Goal: Task Accomplishment & Management: Use online tool/utility

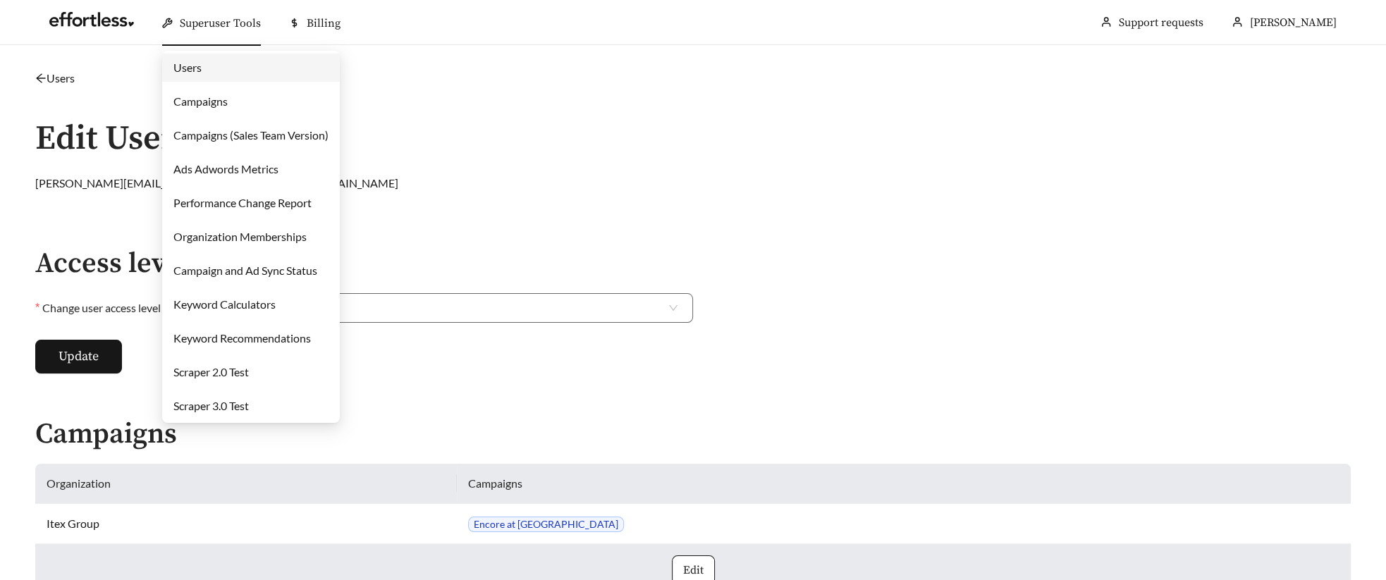
click at [200, 100] on link "Campaigns" at bounding box center [200, 100] width 54 height 13
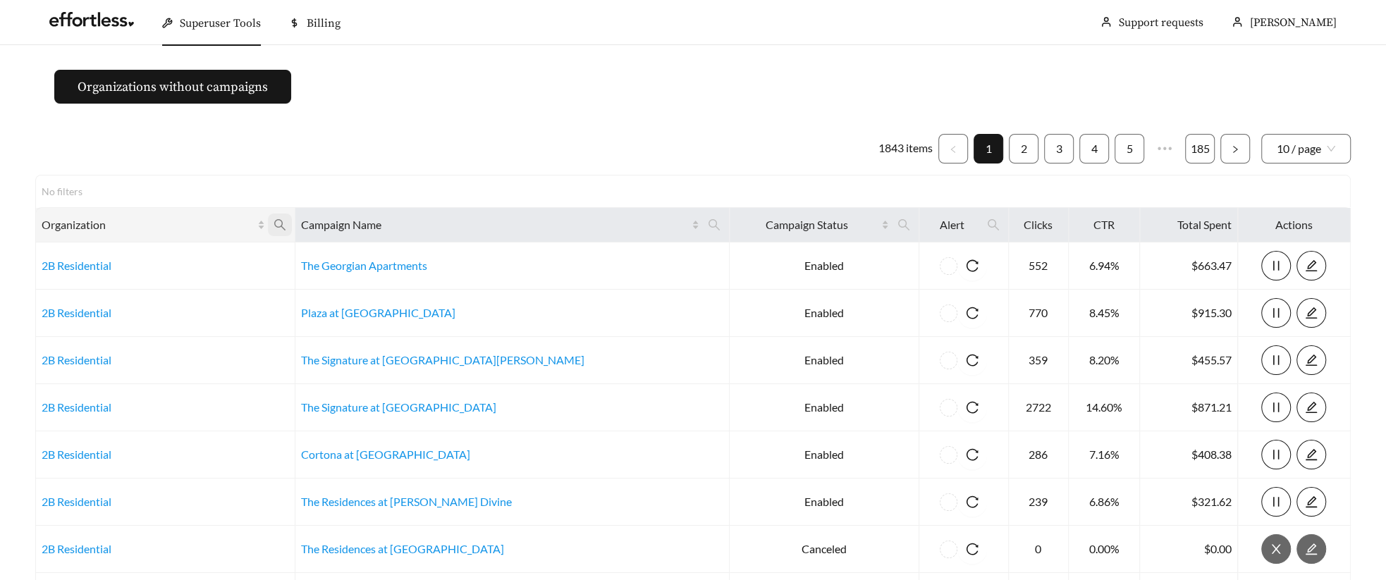
click at [286, 224] on icon "search" at bounding box center [280, 225] width 13 height 13
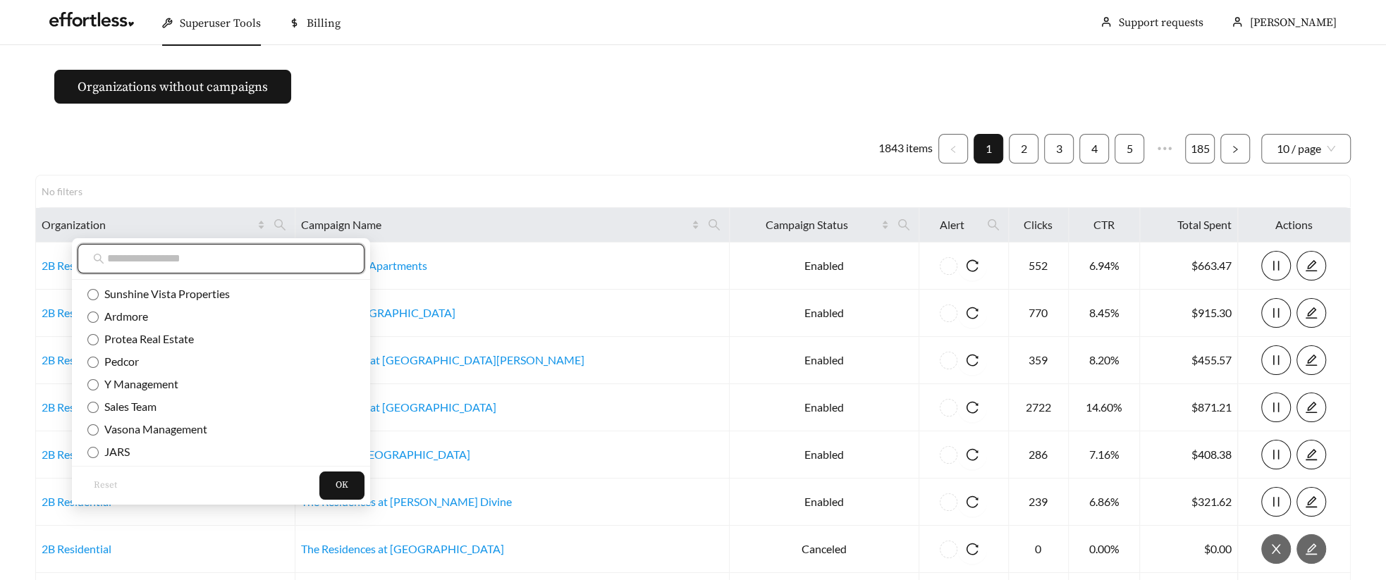
click at [253, 257] on input "text" at bounding box center [228, 258] width 242 height 17
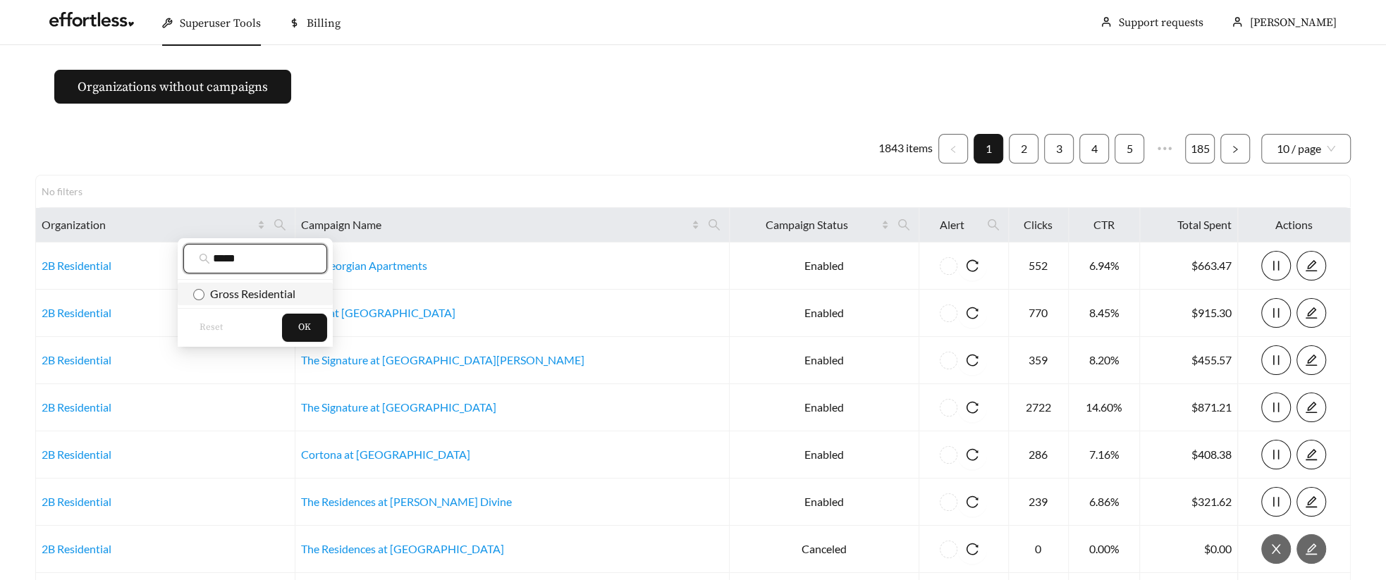
type input "*****"
click at [241, 287] on span "Gross Residential" at bounding box center [250, 293] width 91 height 13
click at [315, 326] on button "OK" at bounding box center [304, 328] width 45 height 28
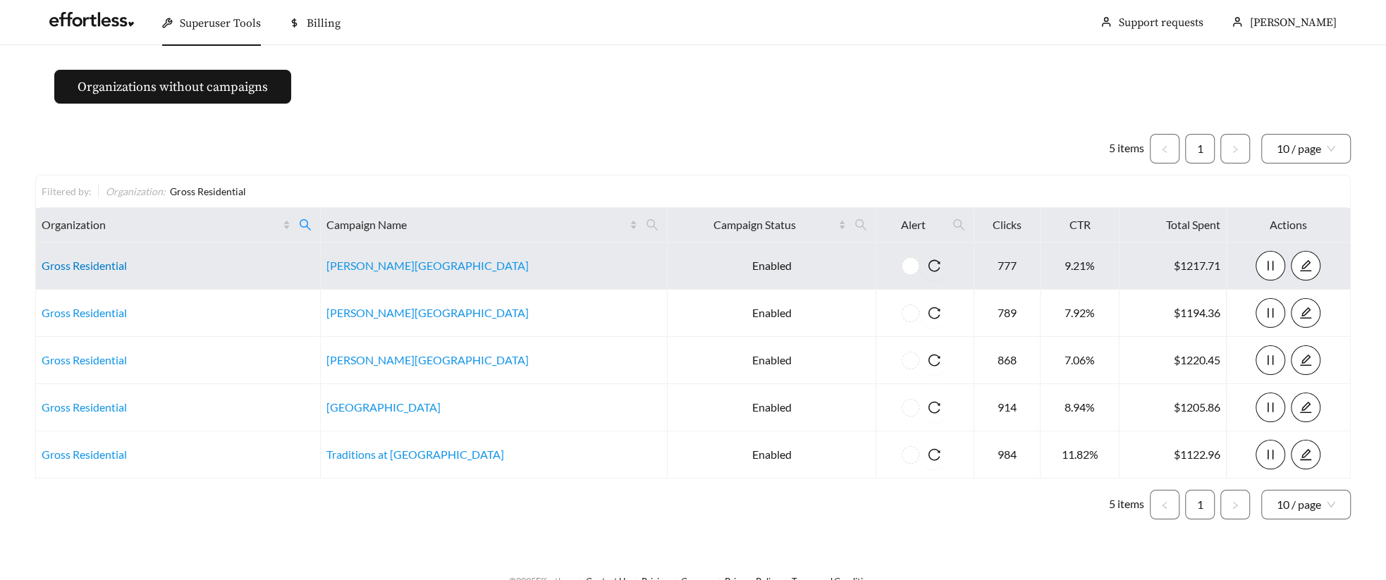
click at [56, 270] on link "Gross Residential" at bounding box center [84, 265] width 85 height 13
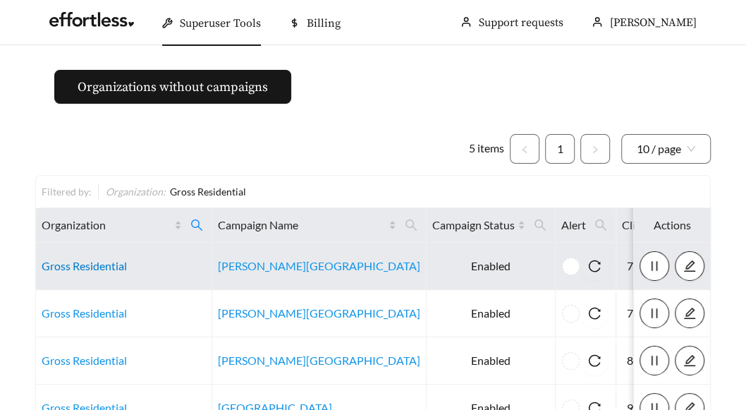
click at [87, 272] on link "Gross Residential" at bounding box center [84, 265] width 85 height 13
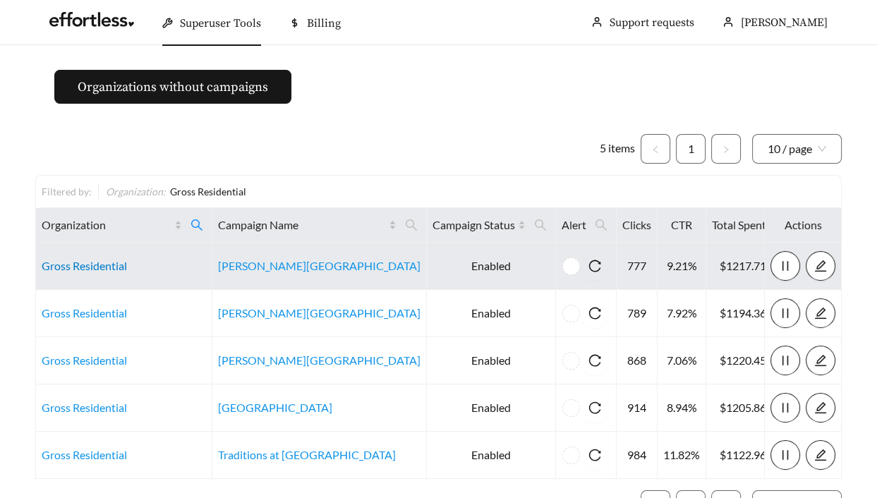
click at [61, 262] on link "Gross Residential" at bounding box center [84, 265] width 85 height 13
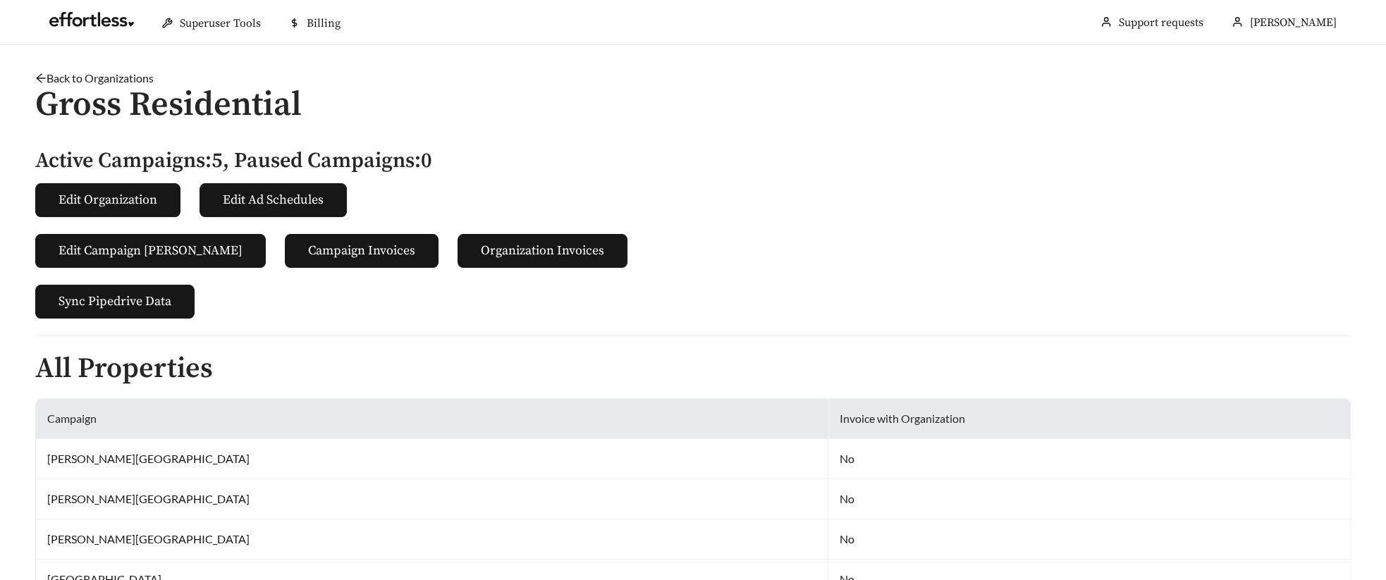
scroll to position [445, 0]
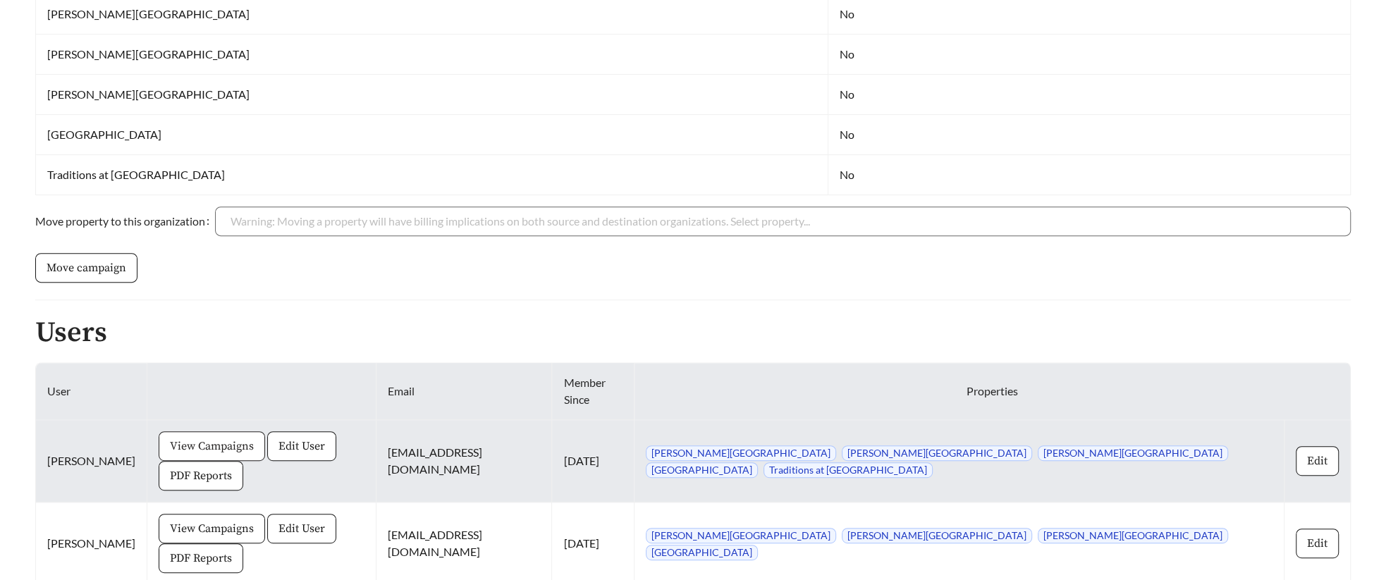
click at [181, 438] on span "View Campaigns" at bounding box center [212, 446] width 84 height 17
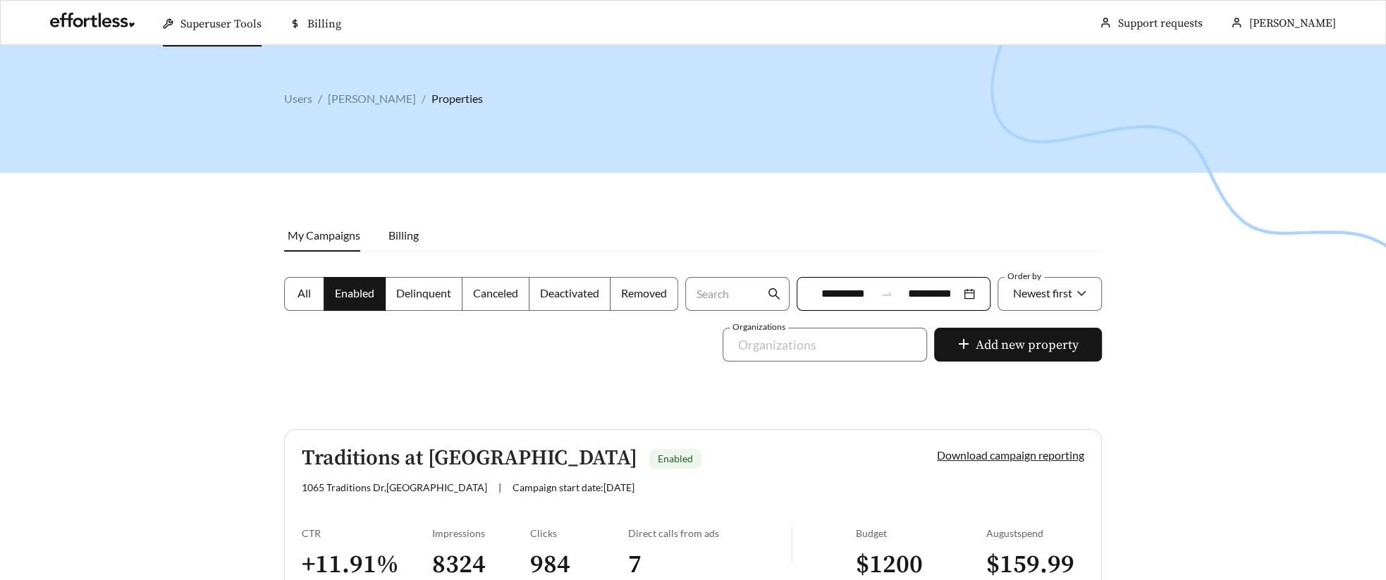
scroll to position [445, 0]
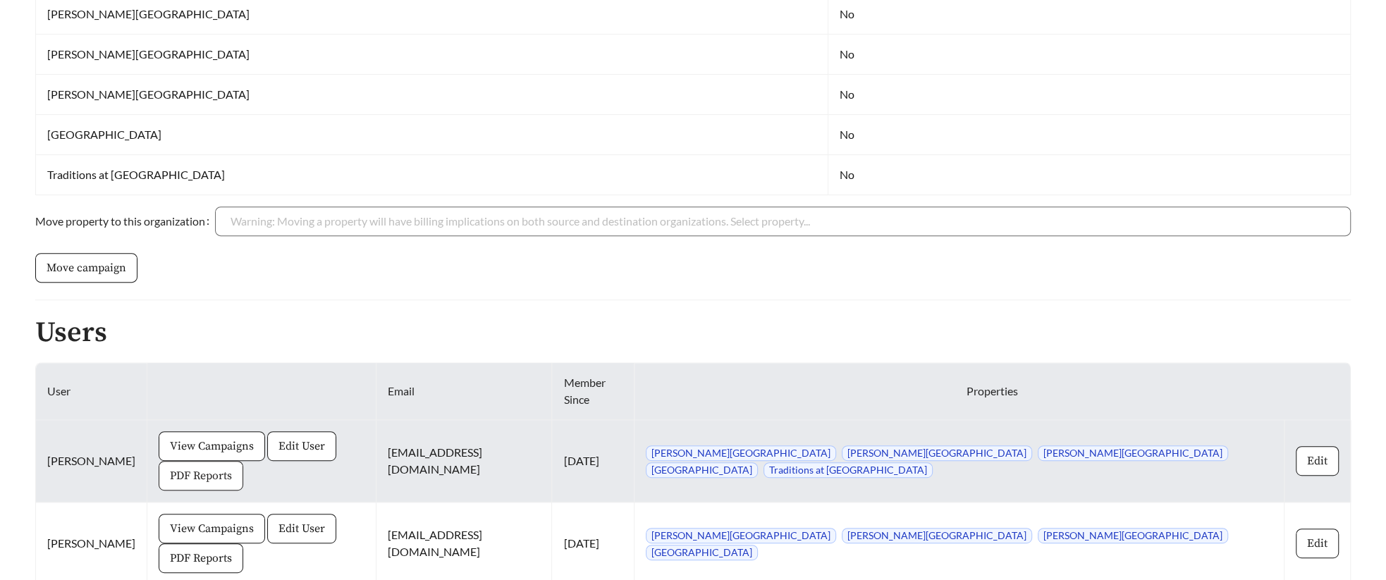
click at [232, 468] on span "PDF Reports" at bounding box center [201, 476] width 62 height 17
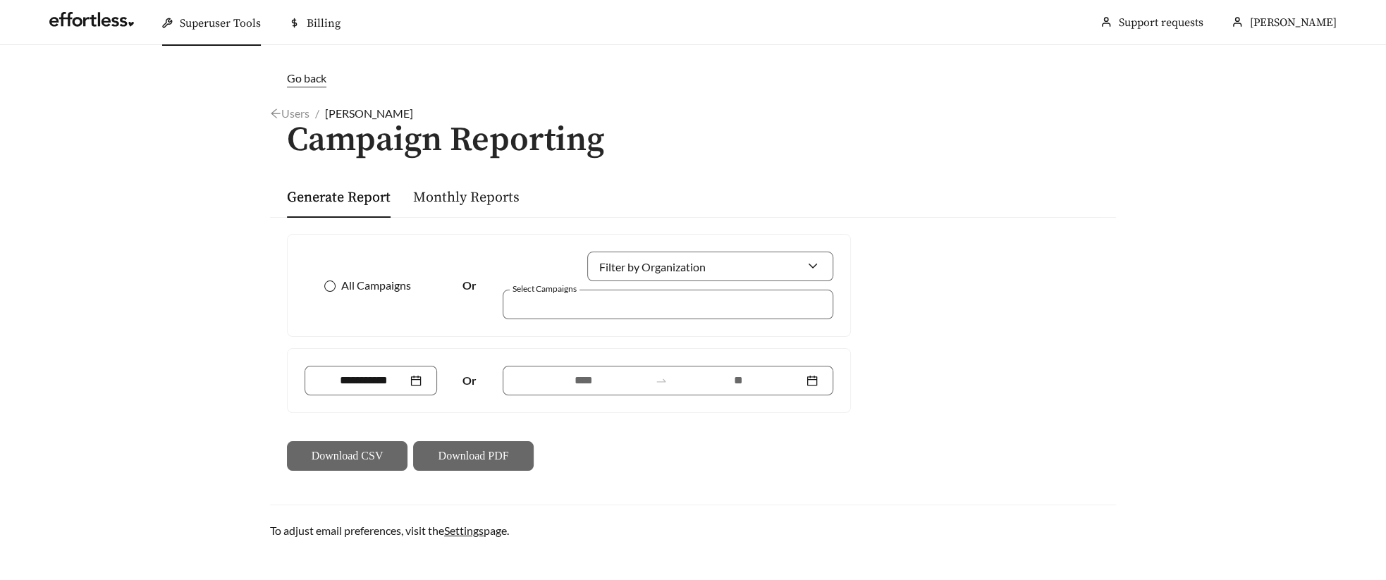
click at [334, 282] on span at bounding box center [329, 286] width 11 height 11
click at [384, 377] on input at bounding box center [363, 380] width 87 height 17
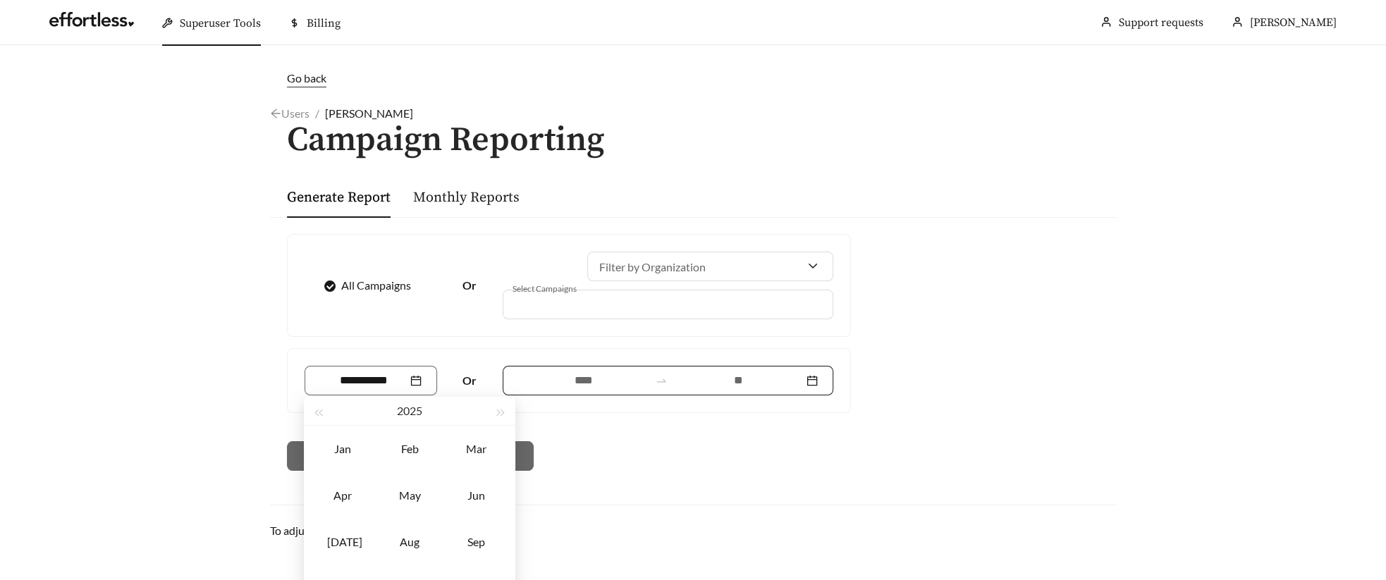
click at [604, 370] on div at bounding box center [668, 381] width 331 height 30
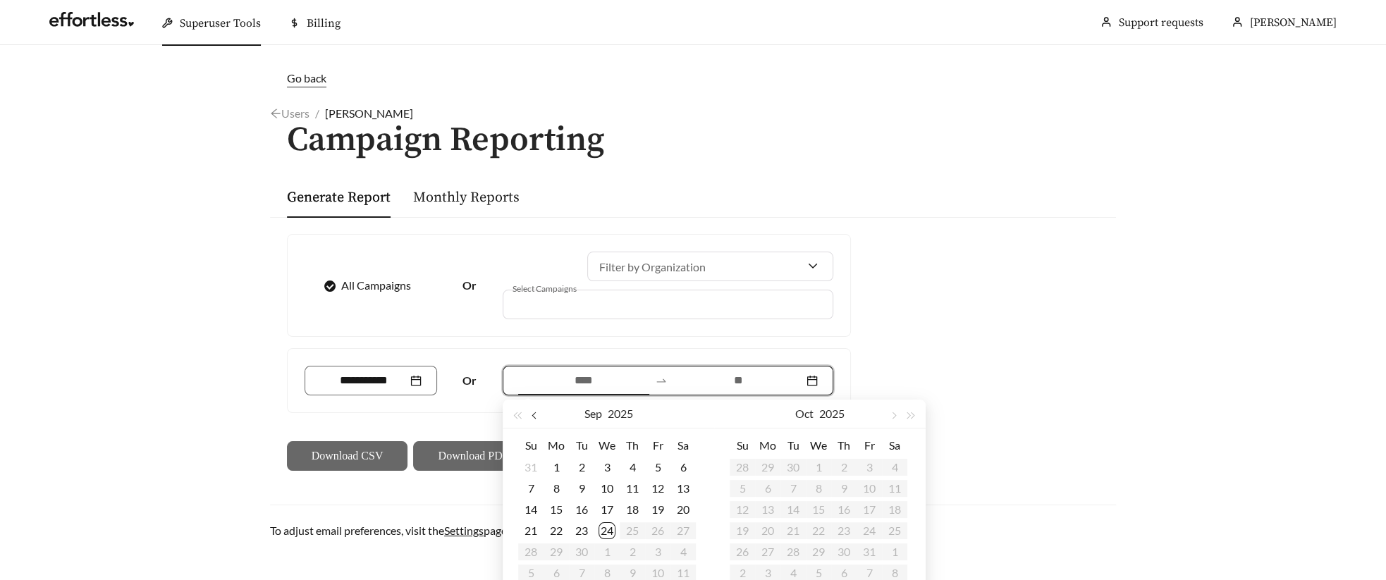
click at [530, 419] on button "button" at bounding box center [536, 414] width 18 height 28
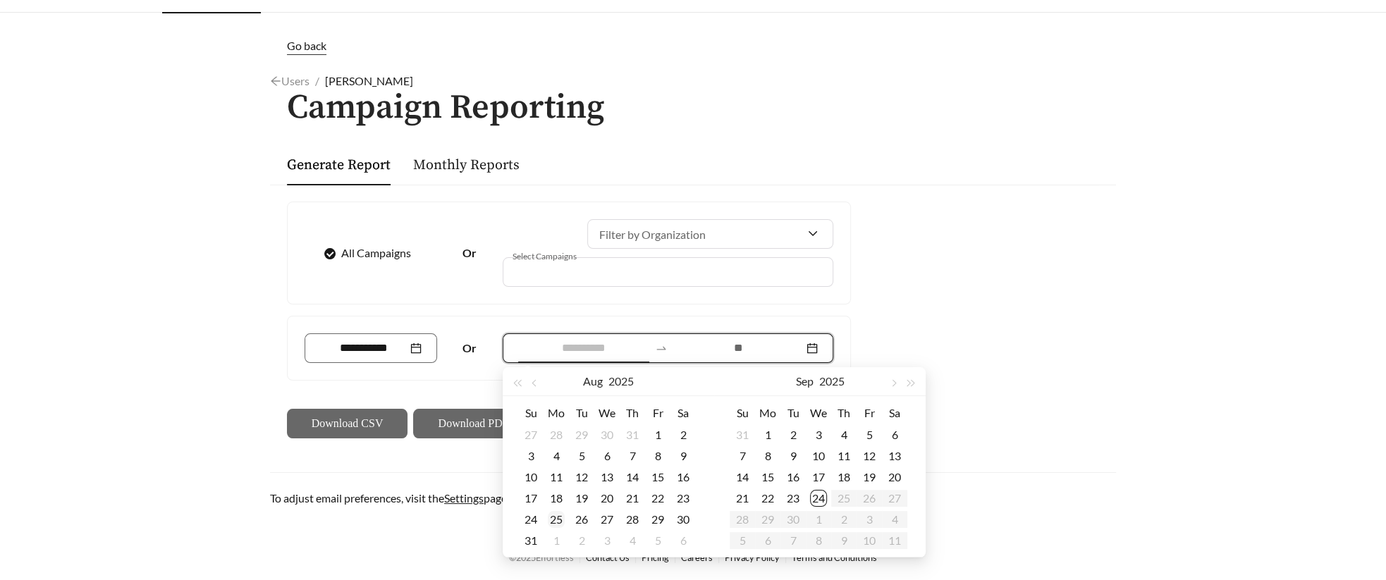
type input "**********"
click at [559, 518] on div "25" at bounding box center [556, 519] width 17 height 17
type input "**********"
click at [797, 496] on div "23" at bounding box center [793, 498] width 17 height 17
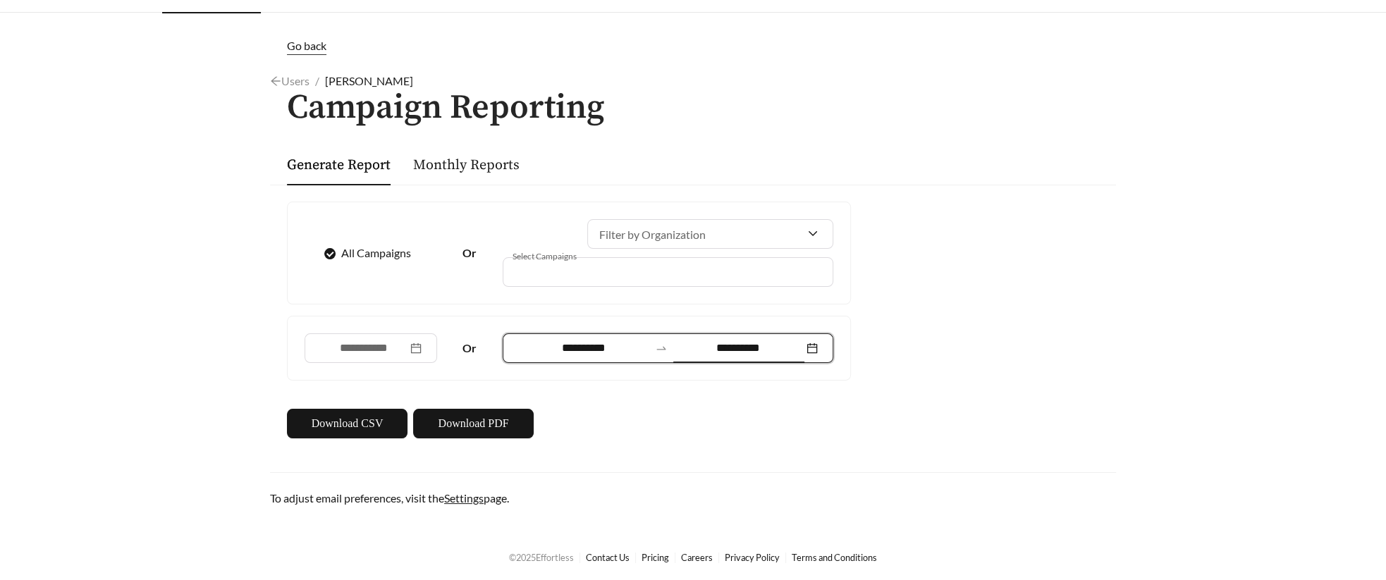
scroll to position [32, 0]
click at [453, 425] on span "Download PDF" at bounding box center [473, 424] width 71 height 17
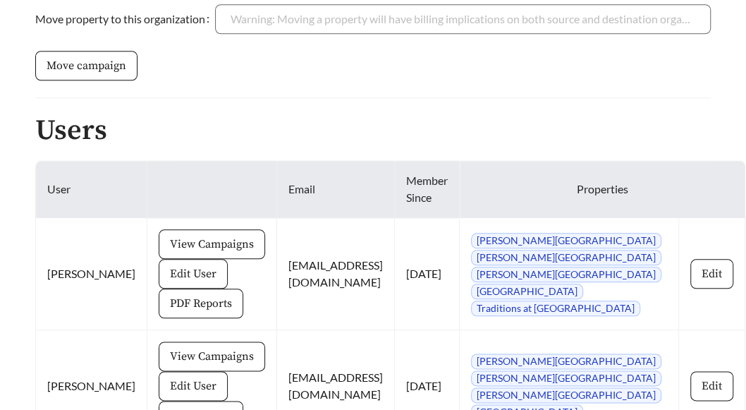
scroll to position [669, 0]
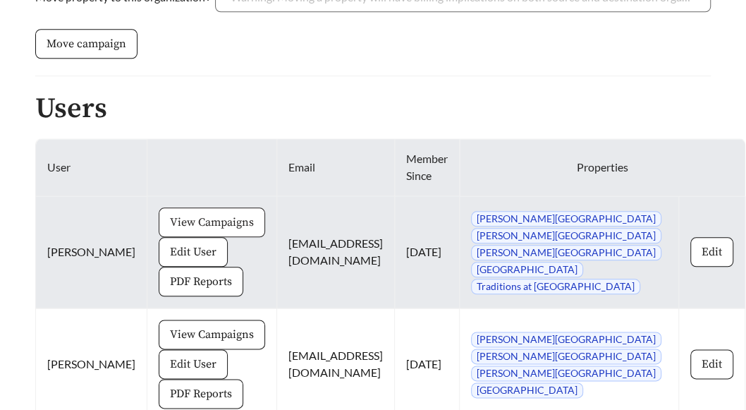
click at [170, 214] on span "View Campaigns" at bounding box center [212, 222] width 84 height 17
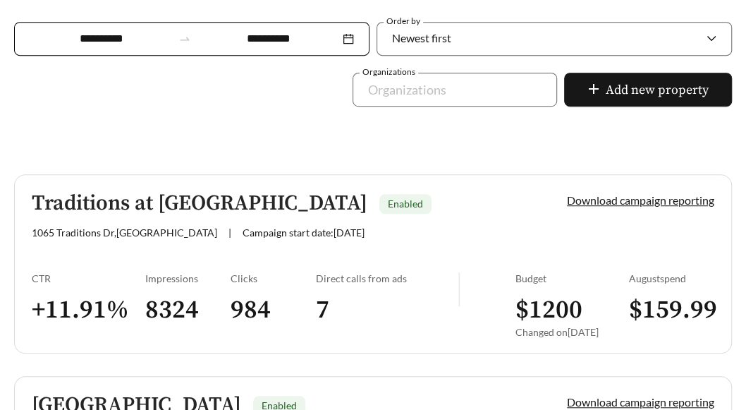
scroll to position [374, 0]
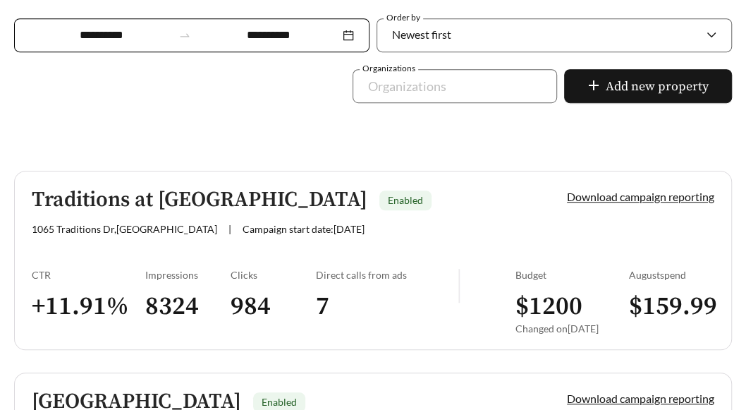
click at [152, 226] on span "1065 Traditions Dr , Fort Mill" at bounding box center [124, 229] width 185 height 12
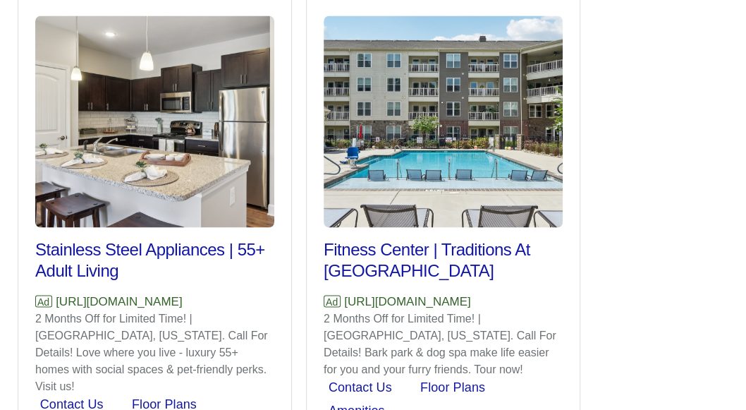
scroll to position [1064, 0]
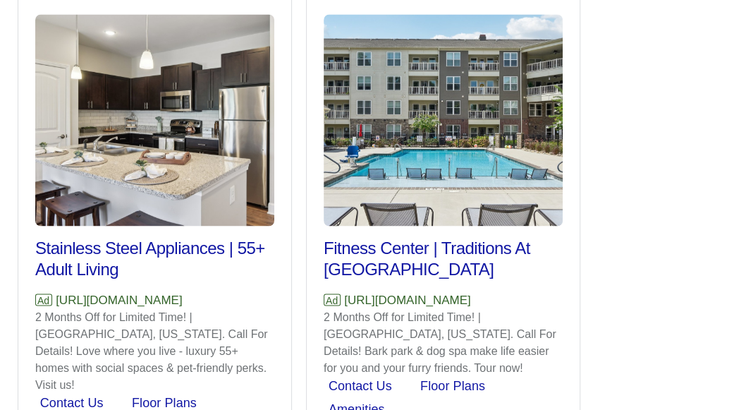
drag, startPoint x: 189, startPoint y: 254, endPoint x: 51, endPoint y: 255, distance: 137.5
click at [51, 291] on p "Ad https://traditionsatfortmill.com" at bounding box center [154, 300] width 239 height 18
copy p "https://traditionsatfortmill.com"
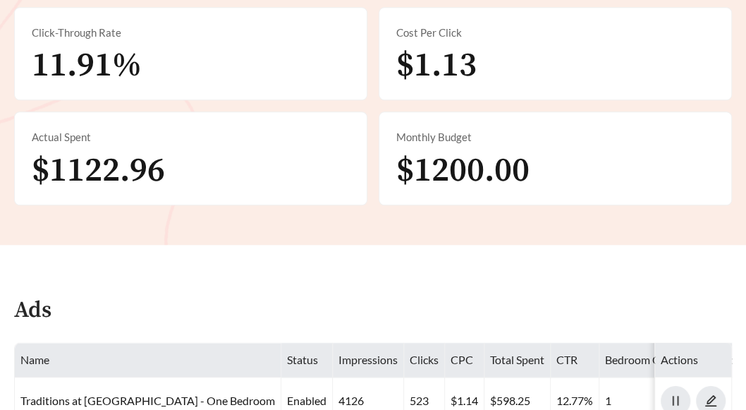
scroll to position [522, 0]
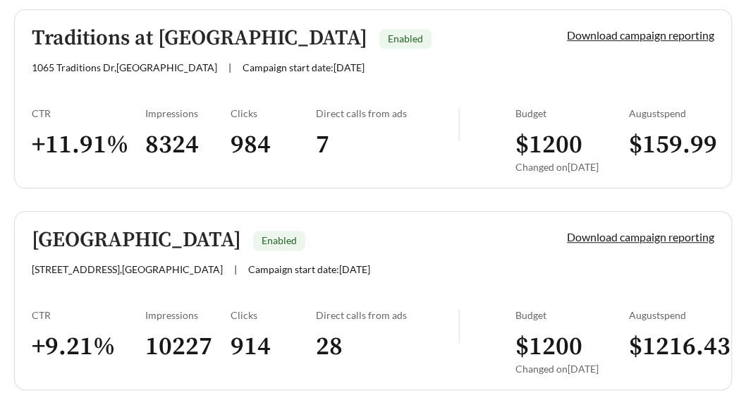
scroll to position [537, 0]
click at [190, 282] on link "Addison Park Enabled 41 Addison Park Dr , Huntsville | Campaign start date: 202…" at bounding box center [373, 299] width 718 height 179
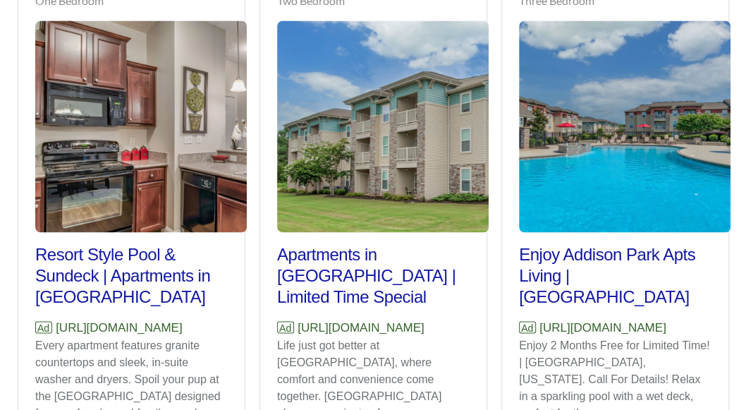
scroll to position [1063, 0]
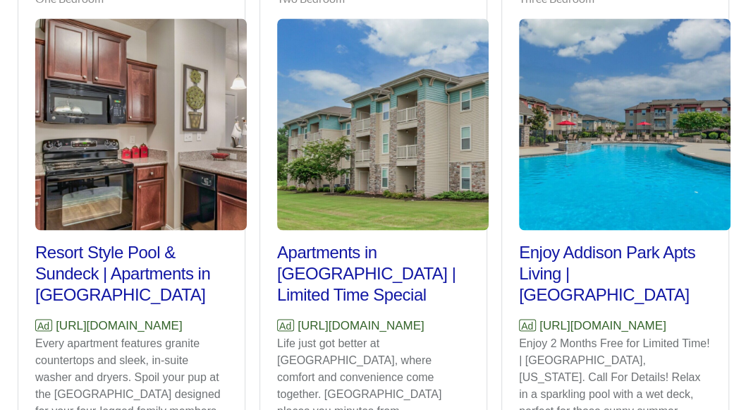
drag, startPoint x: 223, startPoint y: 277, endPoint x: 58, endPoint y: 276, distance: 165.0
click at [57, 316] on p "Ad https://www.addisonpark.com" at bounding box center [131, 325] width 193 height 18
copy p "https://www.addisonpark.com"
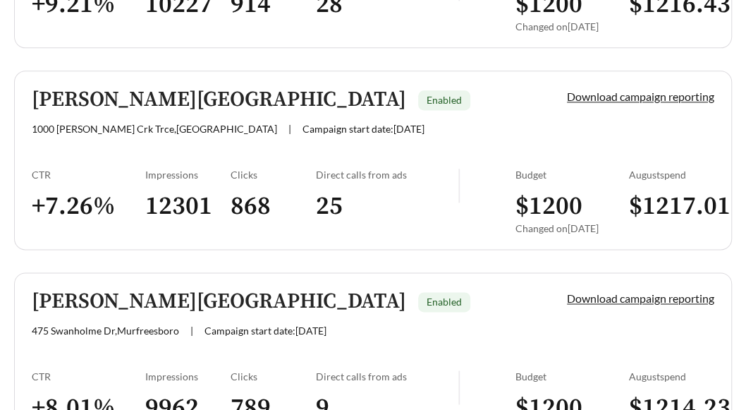
scroll to position [882, 0]
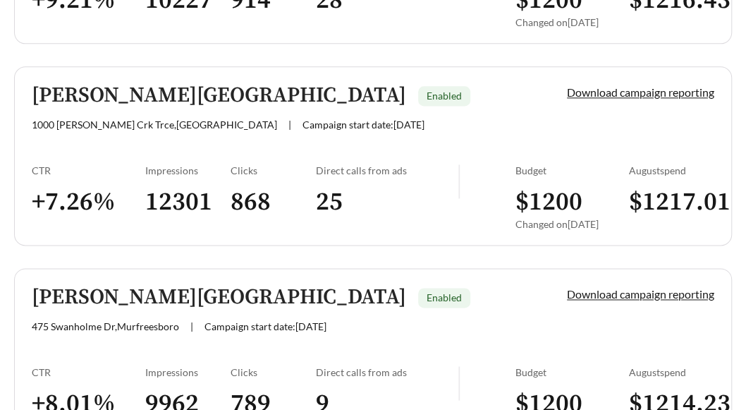
click at [140, 152] on link "Walden Creek Enabled 1000 Walden Crk Trce , Spring Hill | Campaign start date: …" at bounding box center [373, 155] width 718 height 179
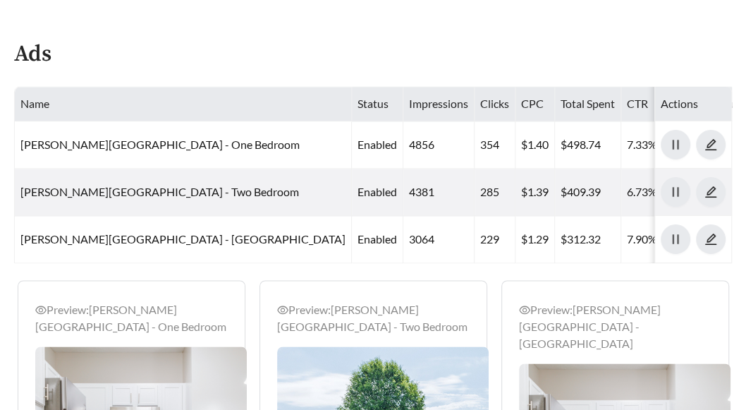
scroll to position [1149, 0]
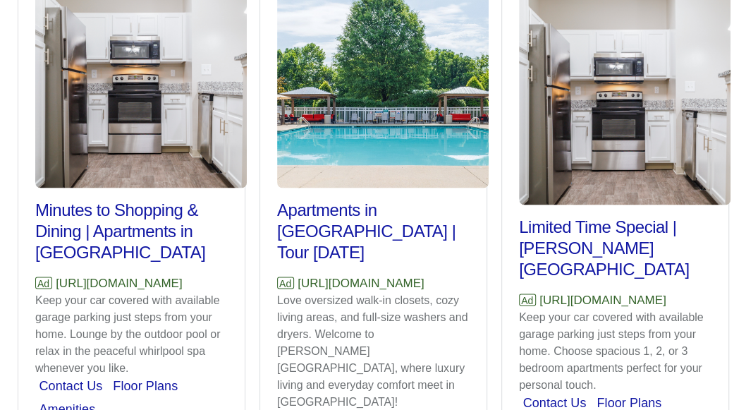
drag, startPoint x: 219, startPoint y: 191, endPoint x: 51, endPoint y: 192, distance: 167.8
click at [51, 274] on p "Ad https://waldencreekliving.com" at bounding box center [131, 283] width 193 height 18
copy p "https://waldencreekliving.com"
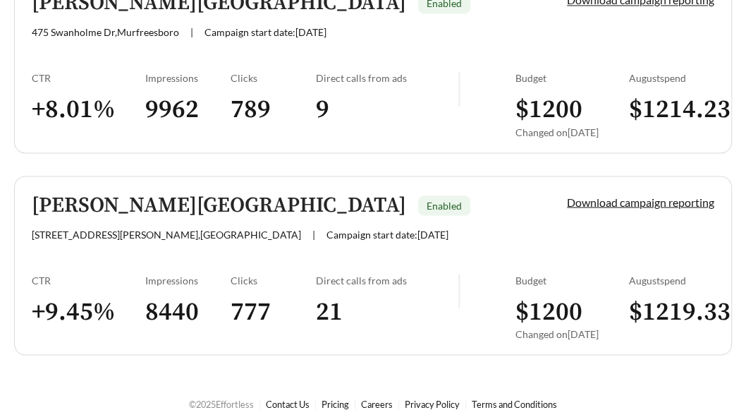
scroll to position [1189, 0]
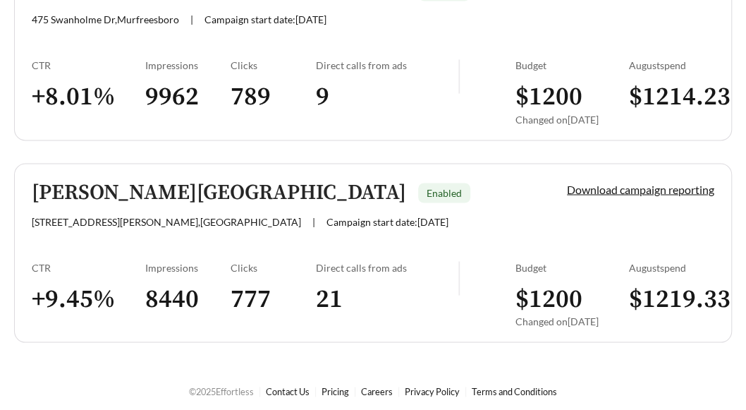
click at [239, 290] on h3 "777" at bounding box center [273, 299] width 85 height 32
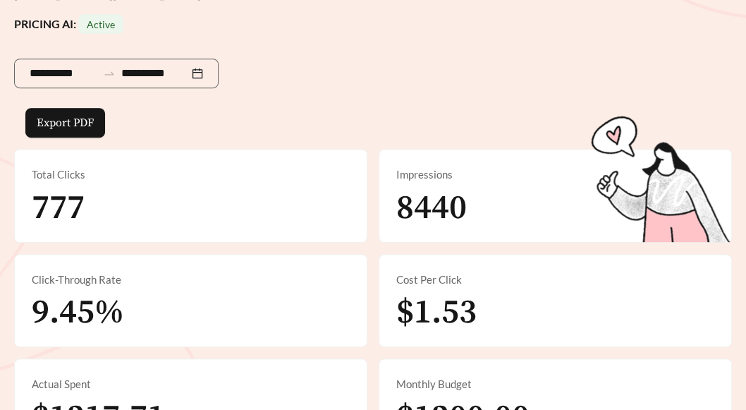
scroll to position [56, 0]
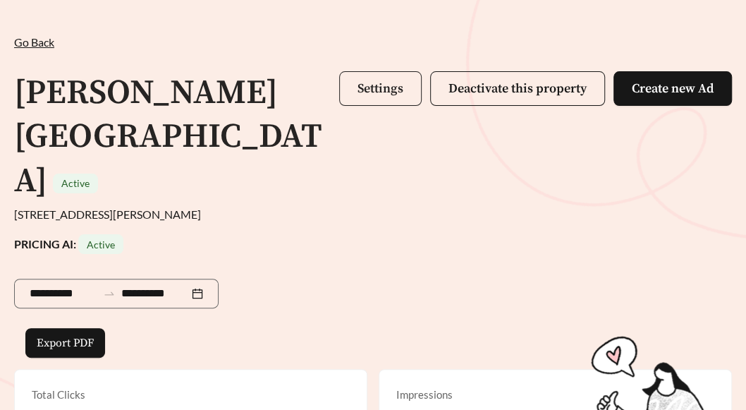
click at [368, 84] on span "Settings" at bounding box center [381, 88] width 46 height 16
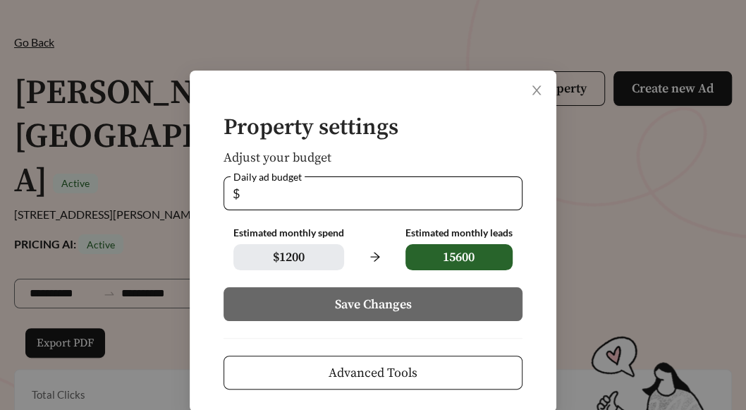
scroll to position [18, 0]
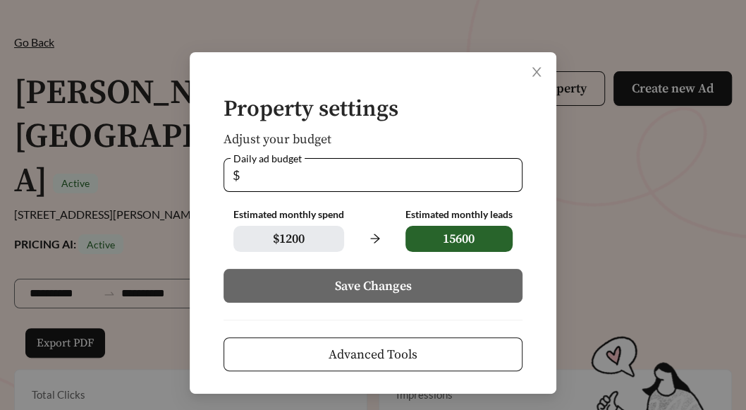
click at [375, 362] on span "Advanced Tools" at bounding box center [373, 354] width 89 height 19
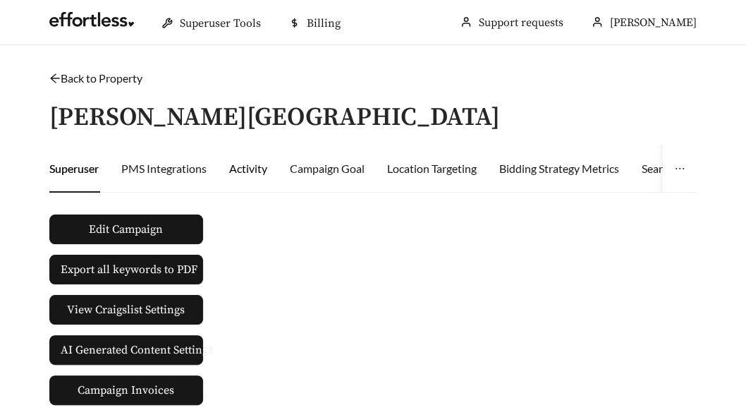
click at [255, 164] on div "Activity" at bounding box center [248, 168] width 38 height 17
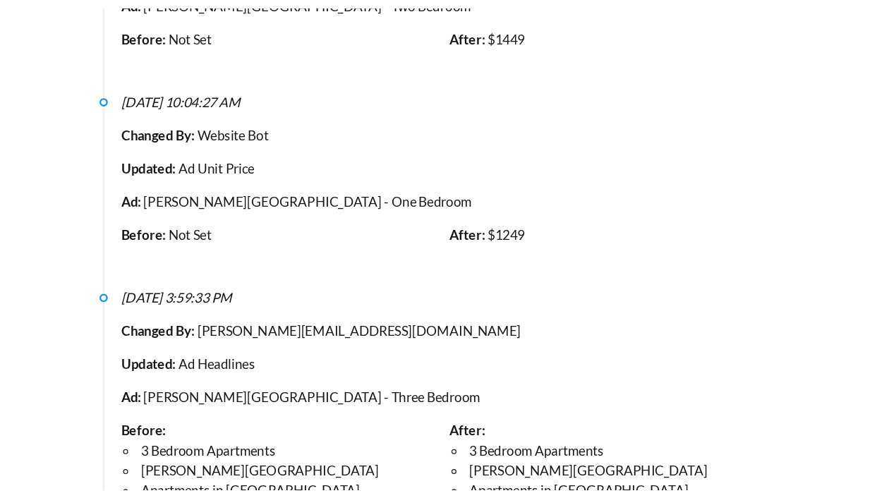
scroll to position [1260, 0]
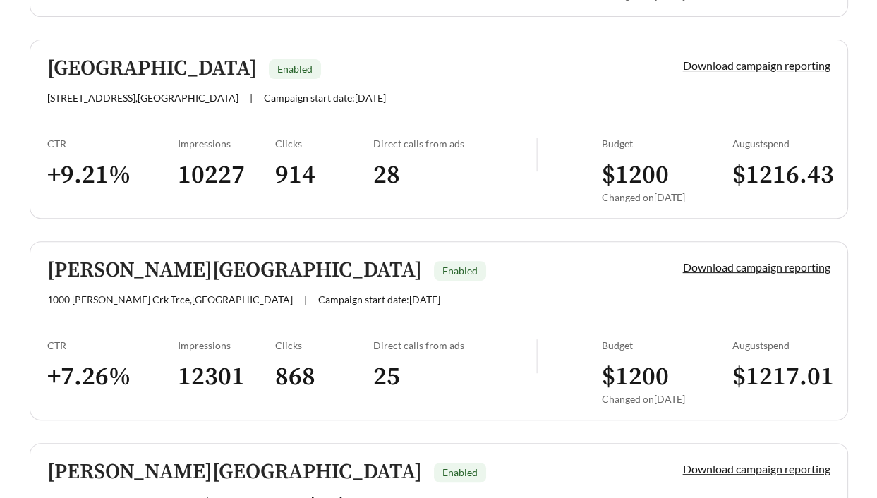
scroll to position [646, 0]
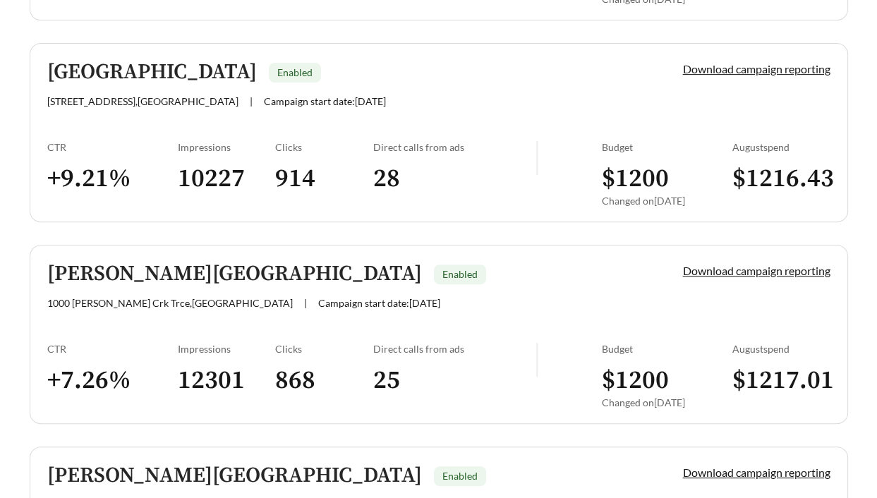
click at [148, 321] on link "Walden Creek Enabled 1000 Walden Crk Trce , Spring Hill | Campaign start date: …" at bounding box center [439, 334] width 818 height 179
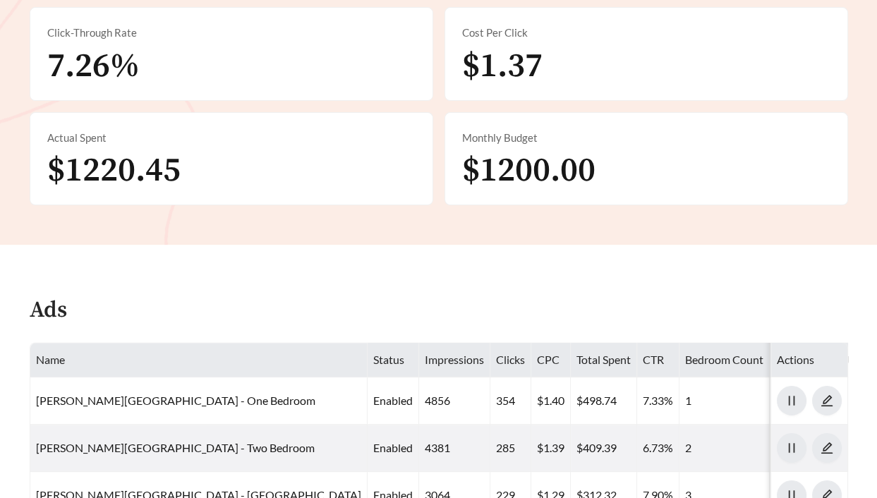
scroll to position [723, 0]
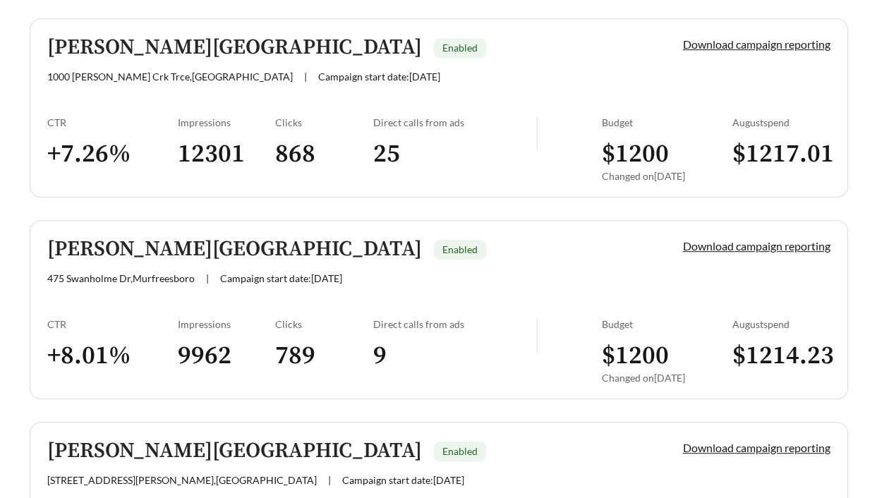
scroll to position [898, 0]
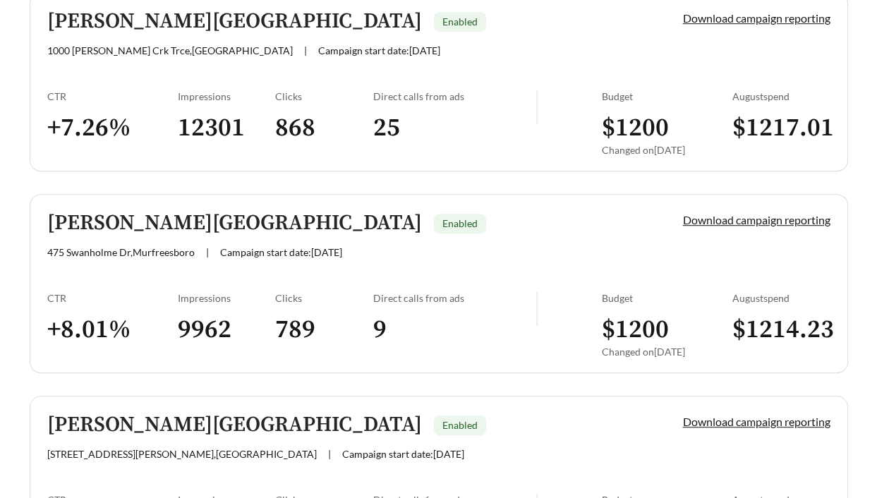
click at [164, 295] on div "CTR" at bounding box center [112, 298] width 130 height 12
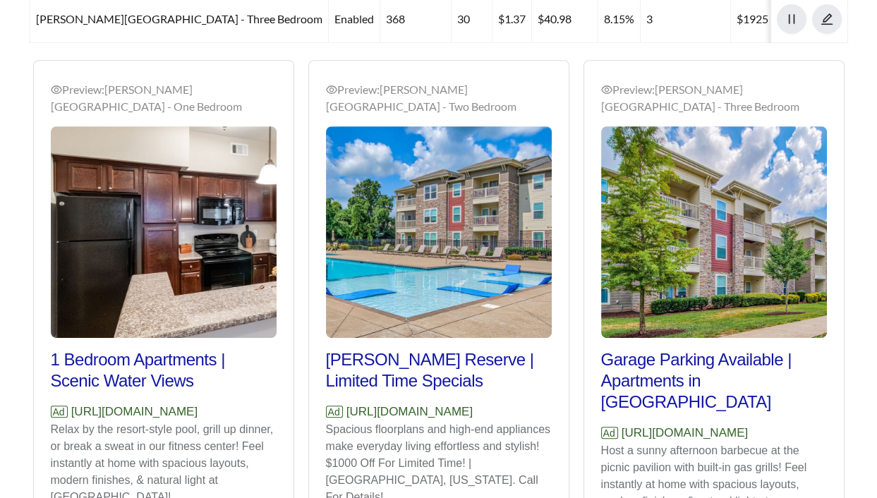
scroll to position [1006, 0]
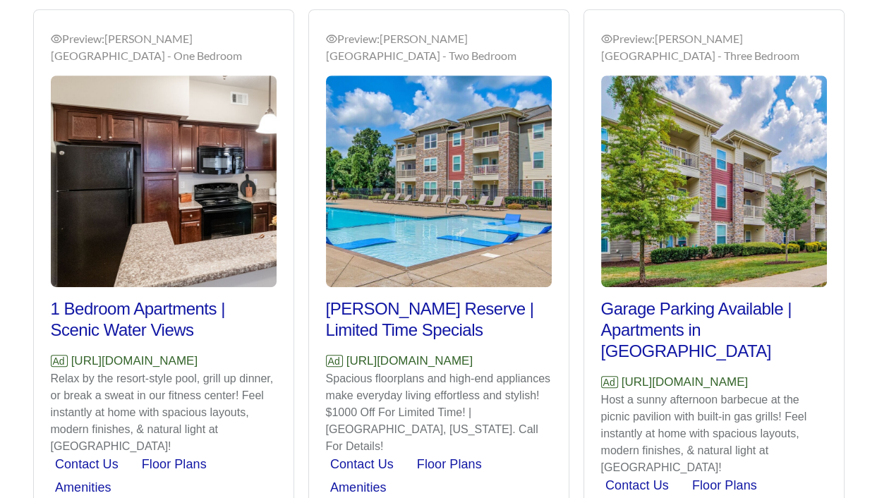
drag, startPoint x: 252, startPoint y: 298, endPoint x: 71, endPoint y: 293, distance: 181.3
click at [70, 352] on p "Ad https://www.beldenreserve.com" at bounding box center [164, 361] width 226 height 18
copy p "https://www.beldenreserve.com"
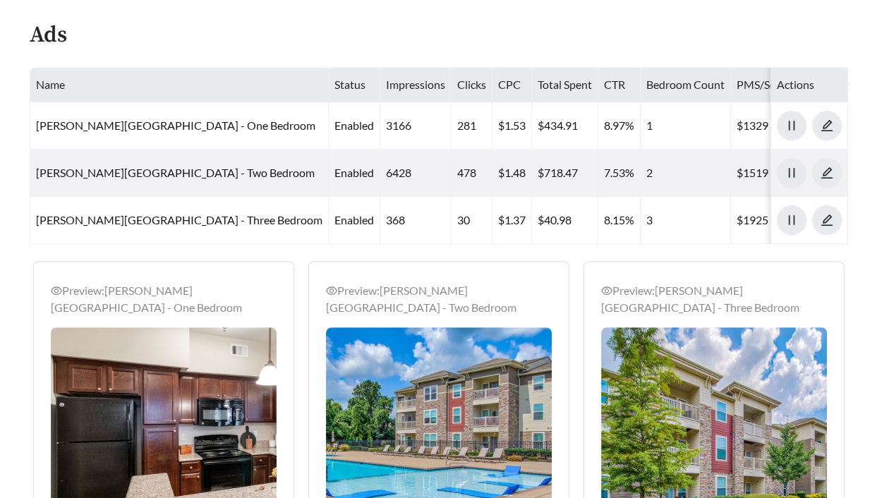
scroll to position [753, 0]
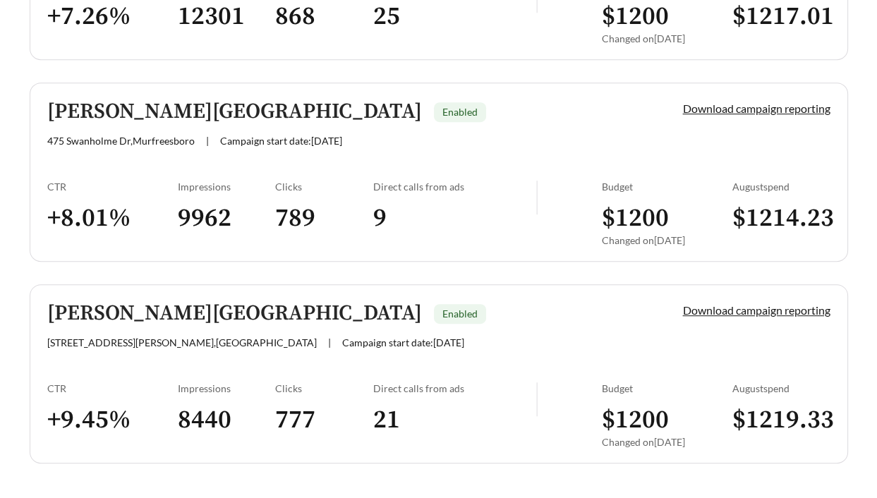
scroll to position [1044, 0]
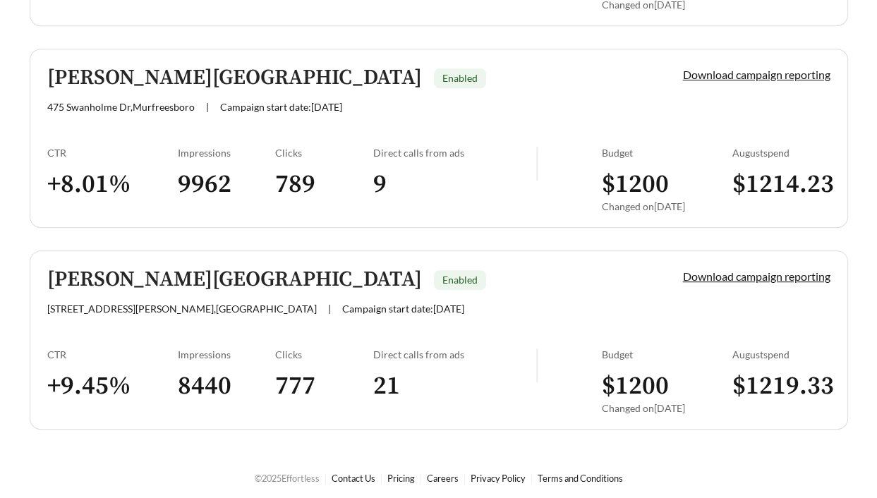
click at [102, 323] on link "Hamilton Station Enabled 100 Hamilton Station Blvd , Lebanon | Campaign start d…" at bounding box center [439, 339] width 818 height 179
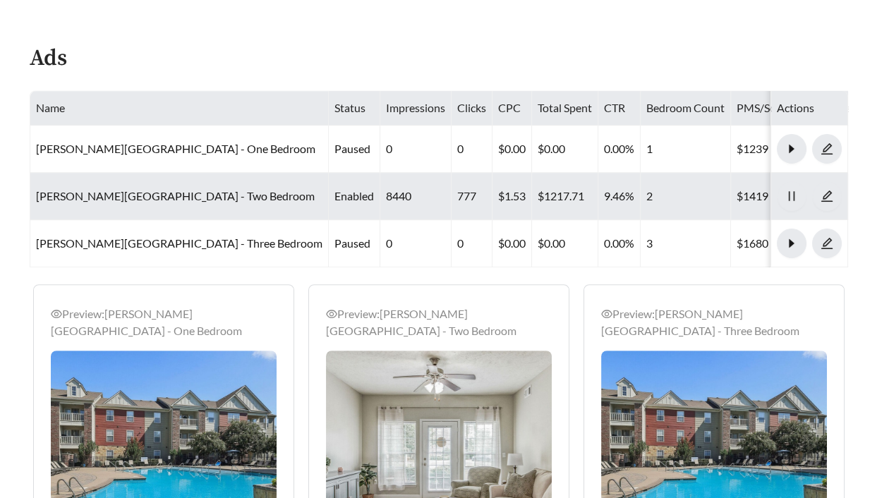
scroll to position [731, 0]
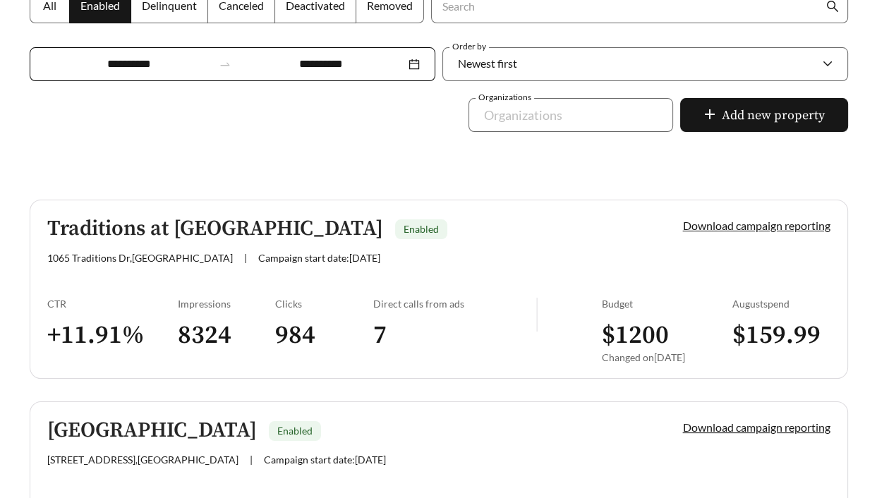
scroll to position [517, 0]
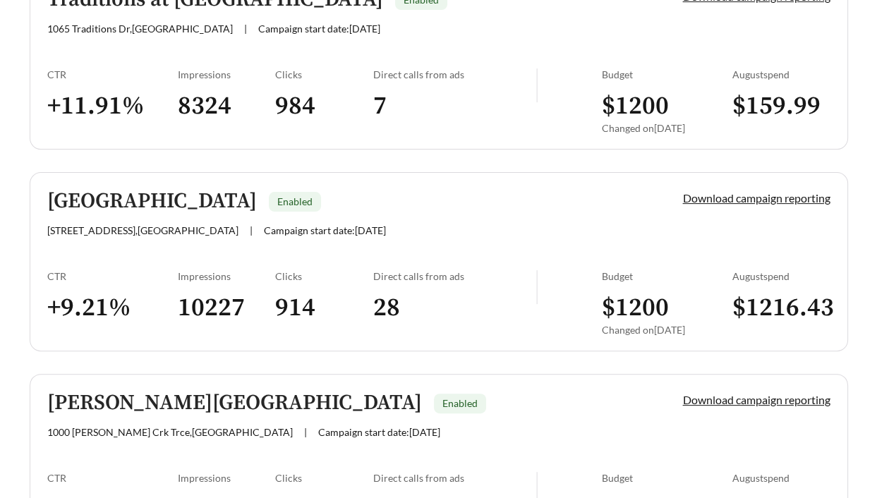
click at [147, 276] on div "CTR" at bounding box center [112, 276] width 130 height 12
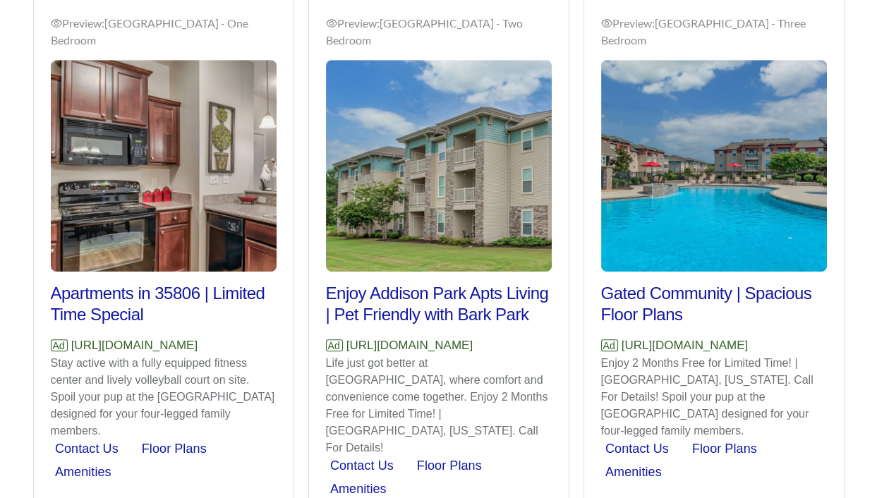
scroll to position [979, 0]
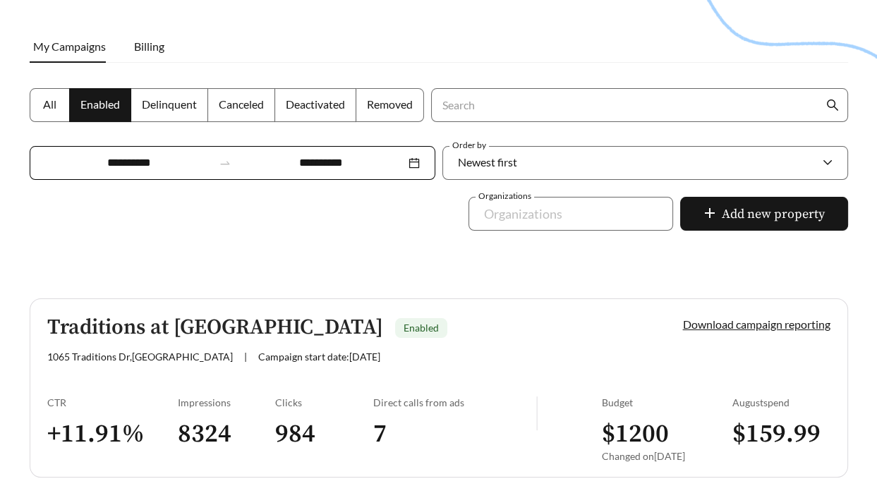
scroll to position [188, 0]
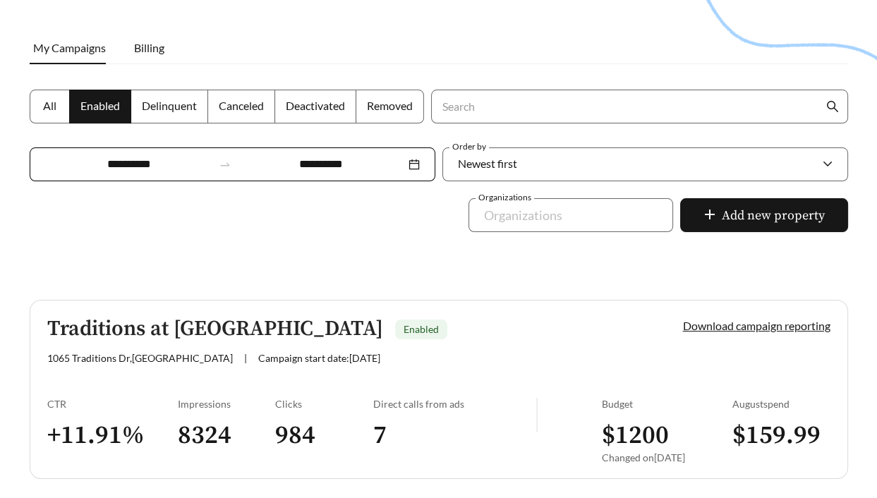
click at [121, 390] on link "Traditions at Fort Mill Enabled 1065 Traditions Dr , Fort Mill | Campaign start…" at bounding box center [439, 389] width 818 height 179
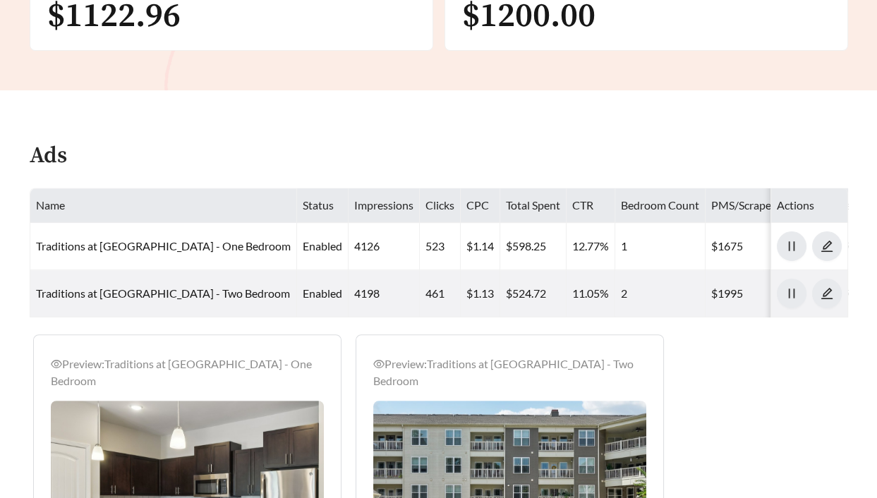
scroll to position [634, 0]
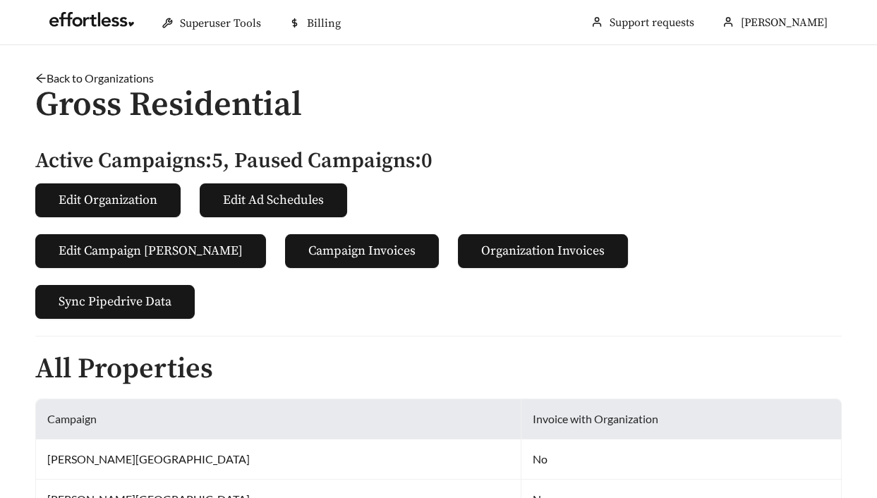
scroll to position [663, 0]
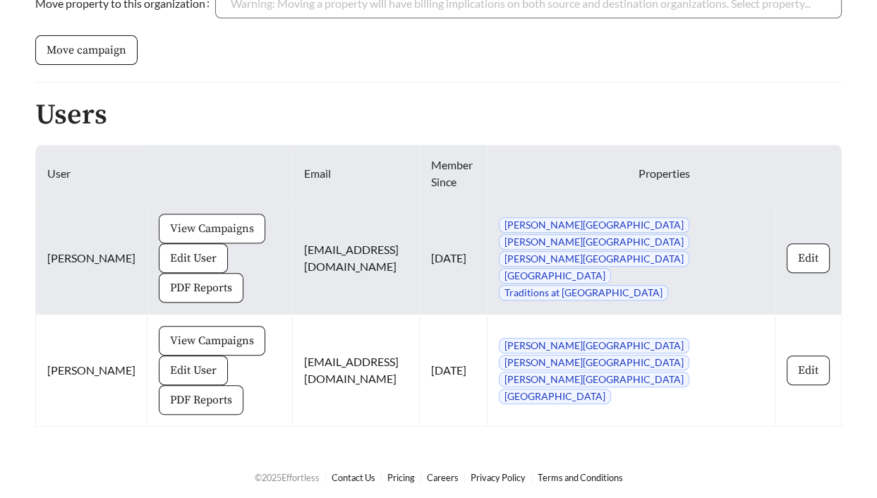
click at [172, 220] on span "View Campaigns" at bounding box center [212, 228] width 84 height 17
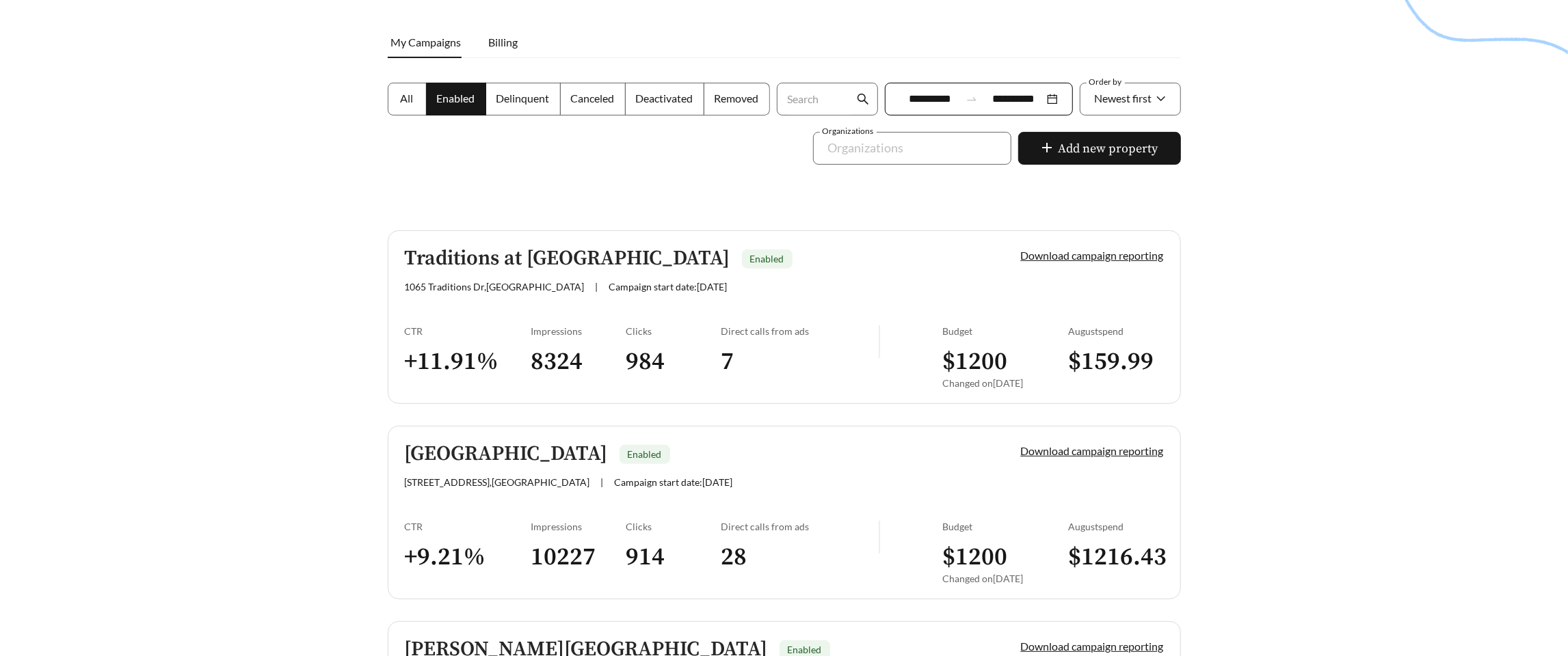
scroll to position [189, 0]
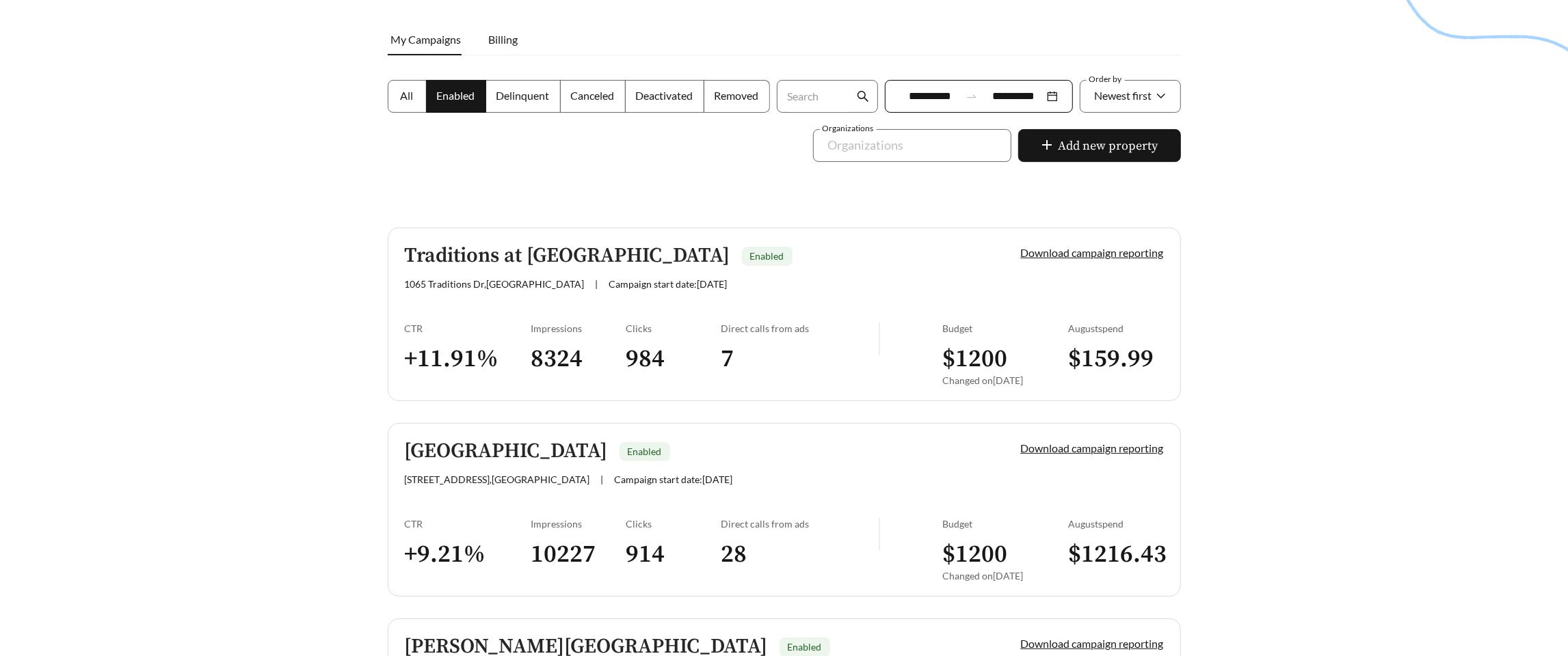
click at [489, 318] on link "Traditions at [GEOGRAPHIC_DATA] Enabled [STREET_ADDRESS] | Campaign start date:…" at bounding box center [784, 314] width 793 height 173
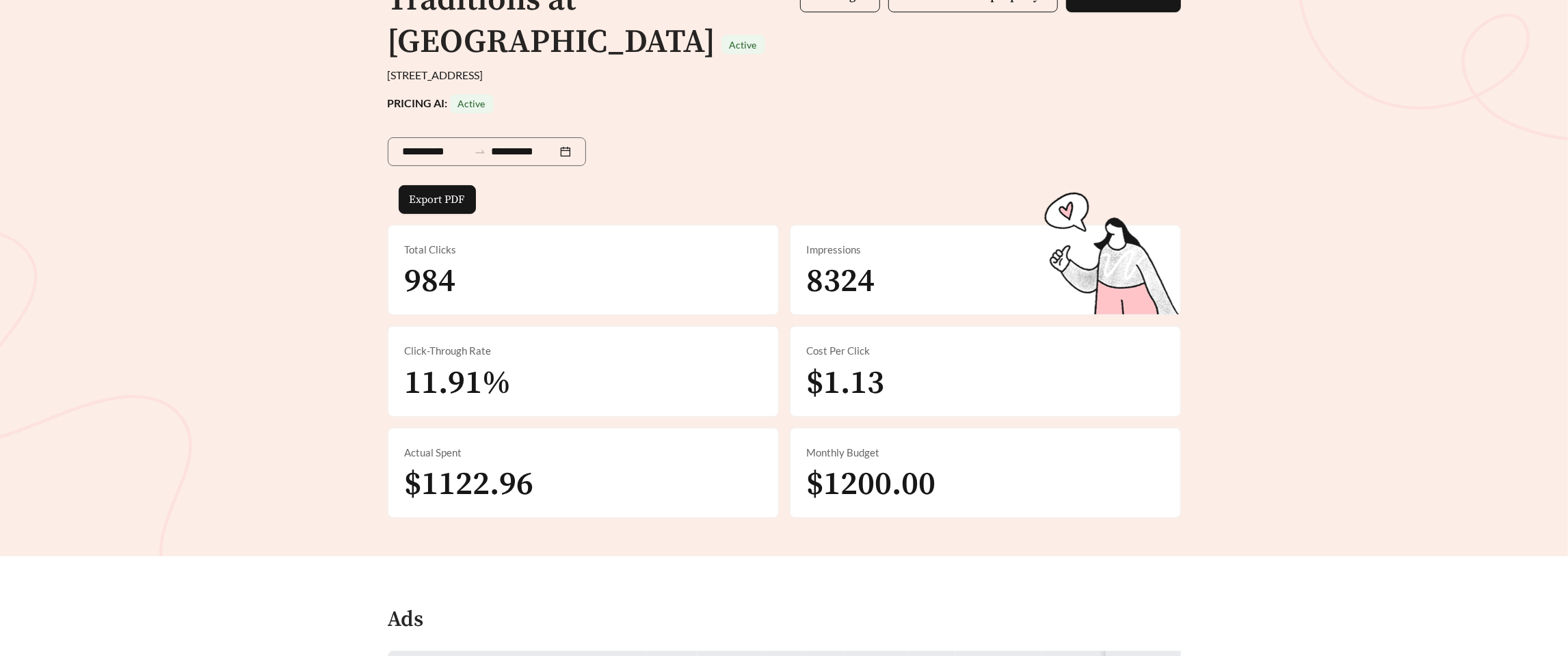
scroll to position [147, 0]
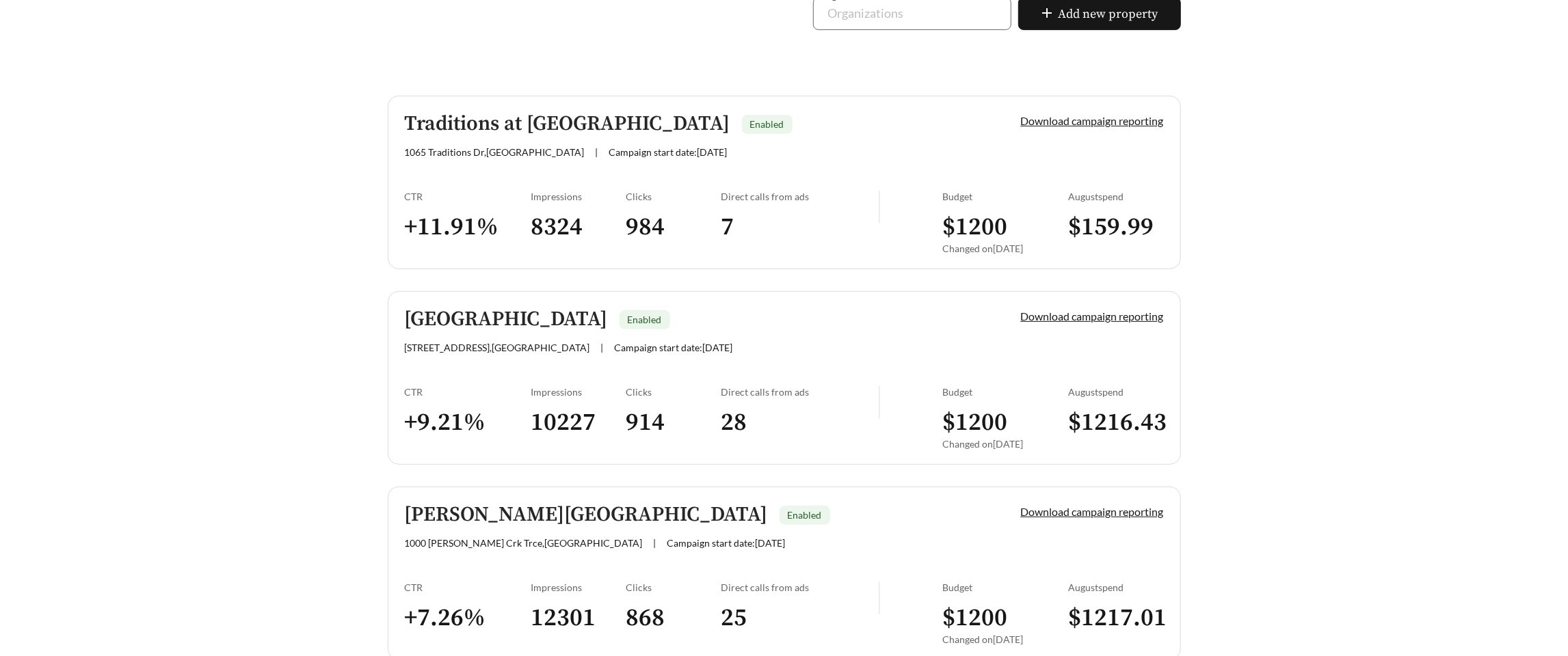
scroll to position [323, 0]
click at [468, 361] on link "Addison Park Enabled [STREET_ADDRESS] | Campaign start date: [DATE] Download ca…" at bounding box center [784, 375] width 793 height 173
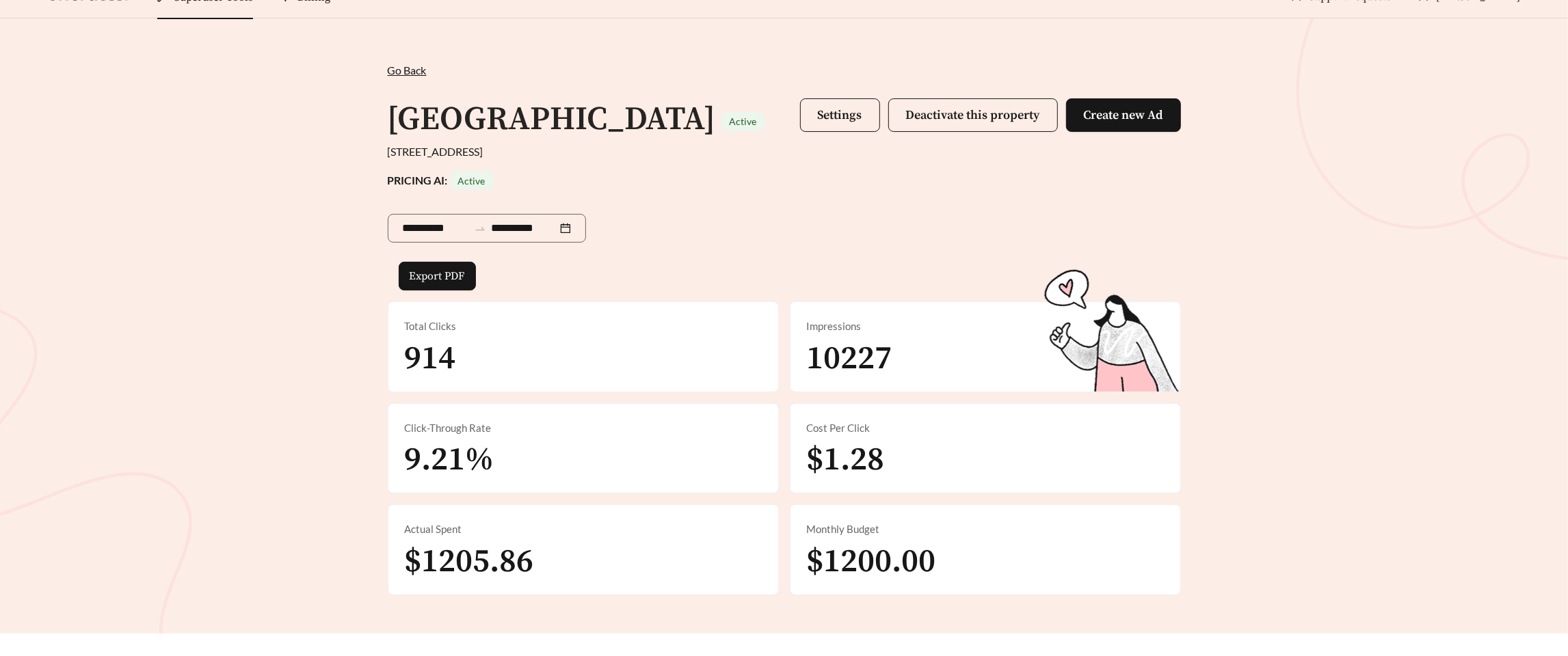
scroll to position [26, 0]
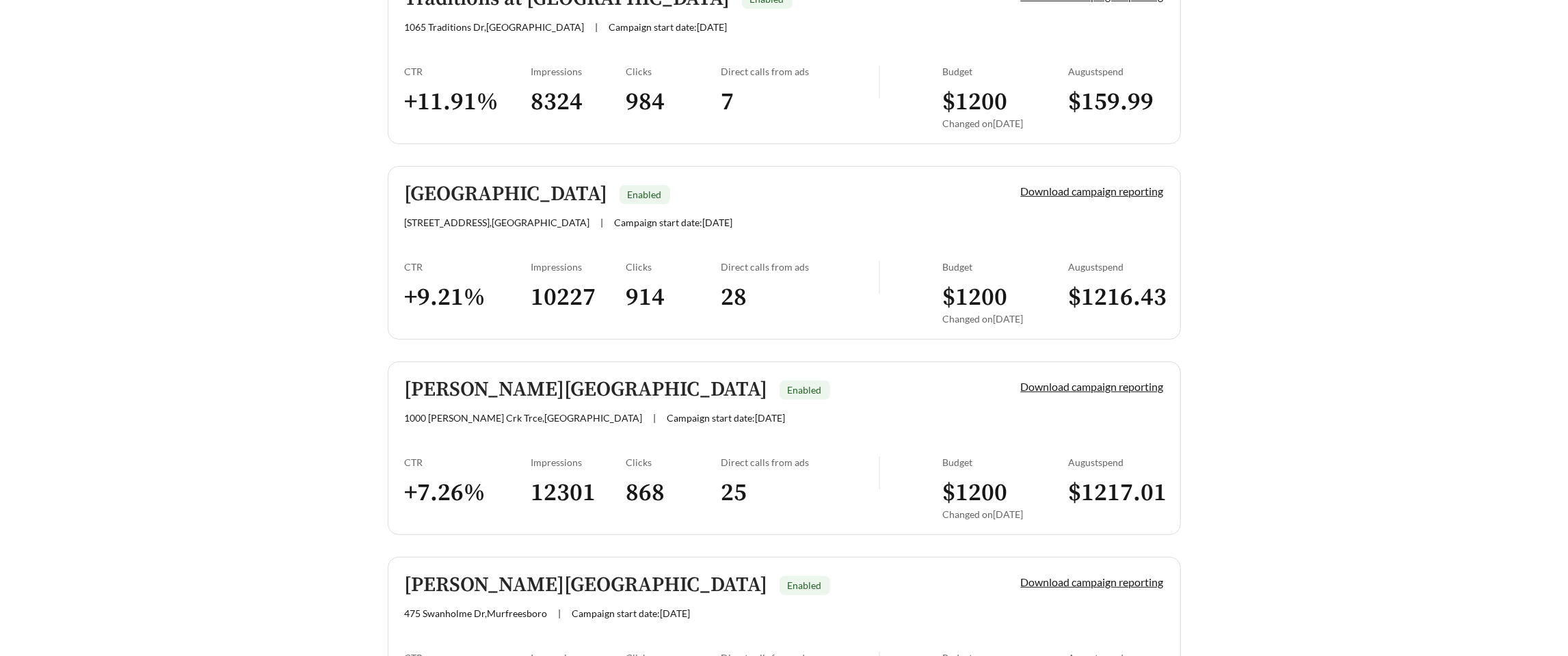
scroll to position [445, 0]
click at [480, 439] on link "Walden Creek Enabled 1000 Walden Crk Trce , Spring Hill | Campaign start date: …" at bounding box center [784, 449] width 793 height 173
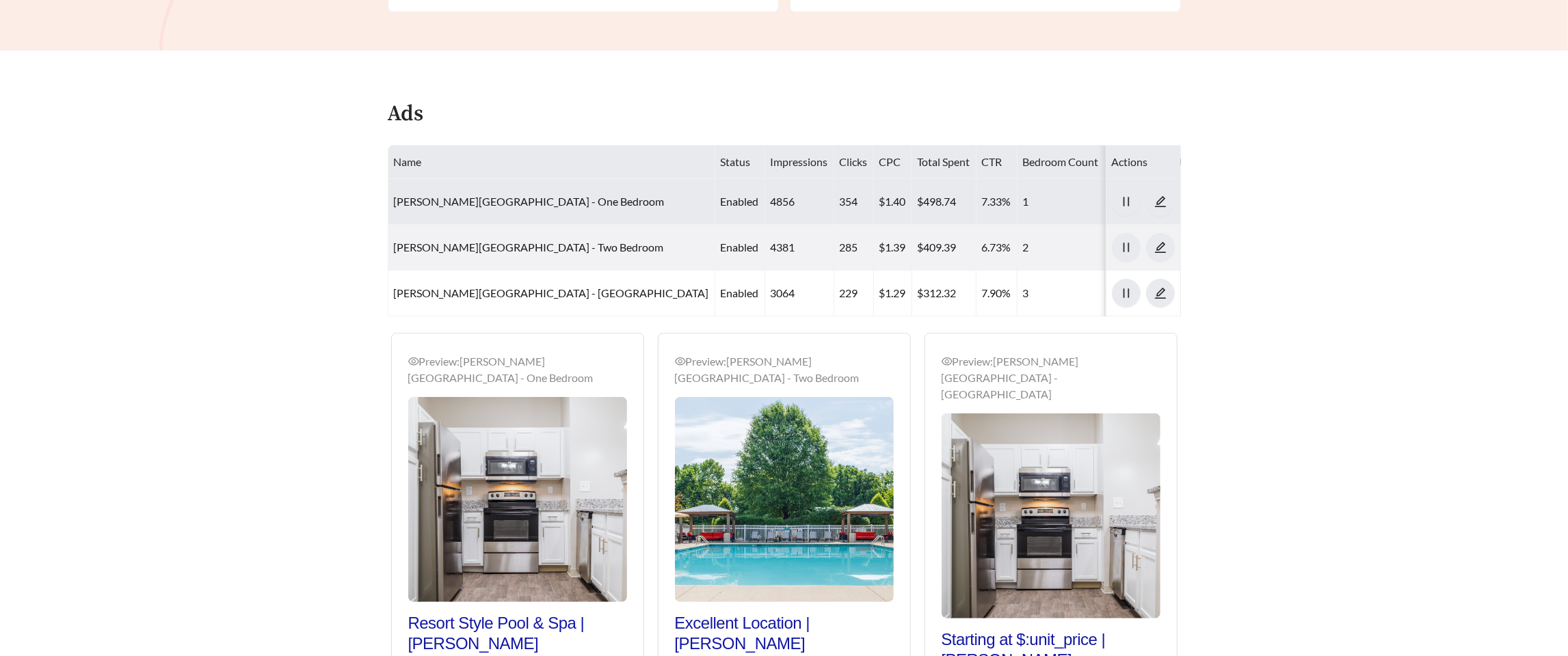
scroll to position [653, 0]
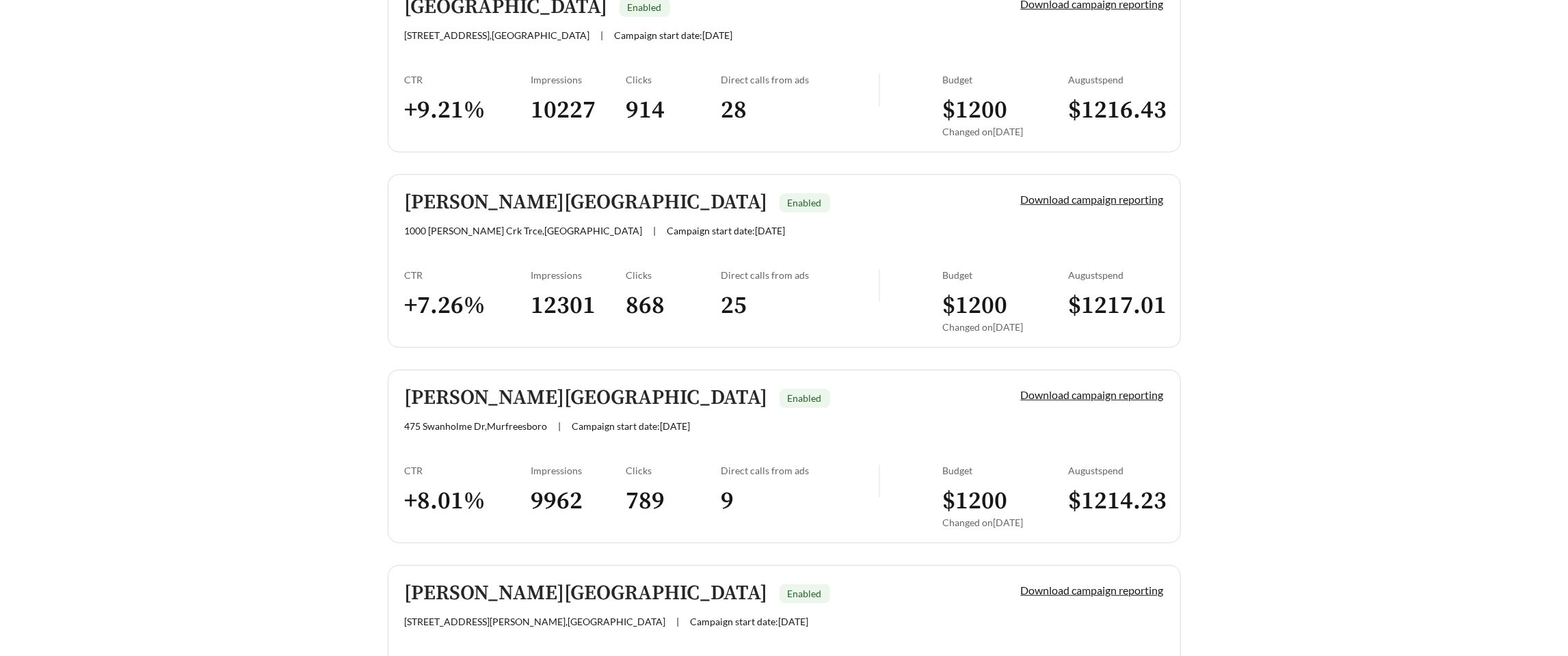
scroll to position [667, 0]
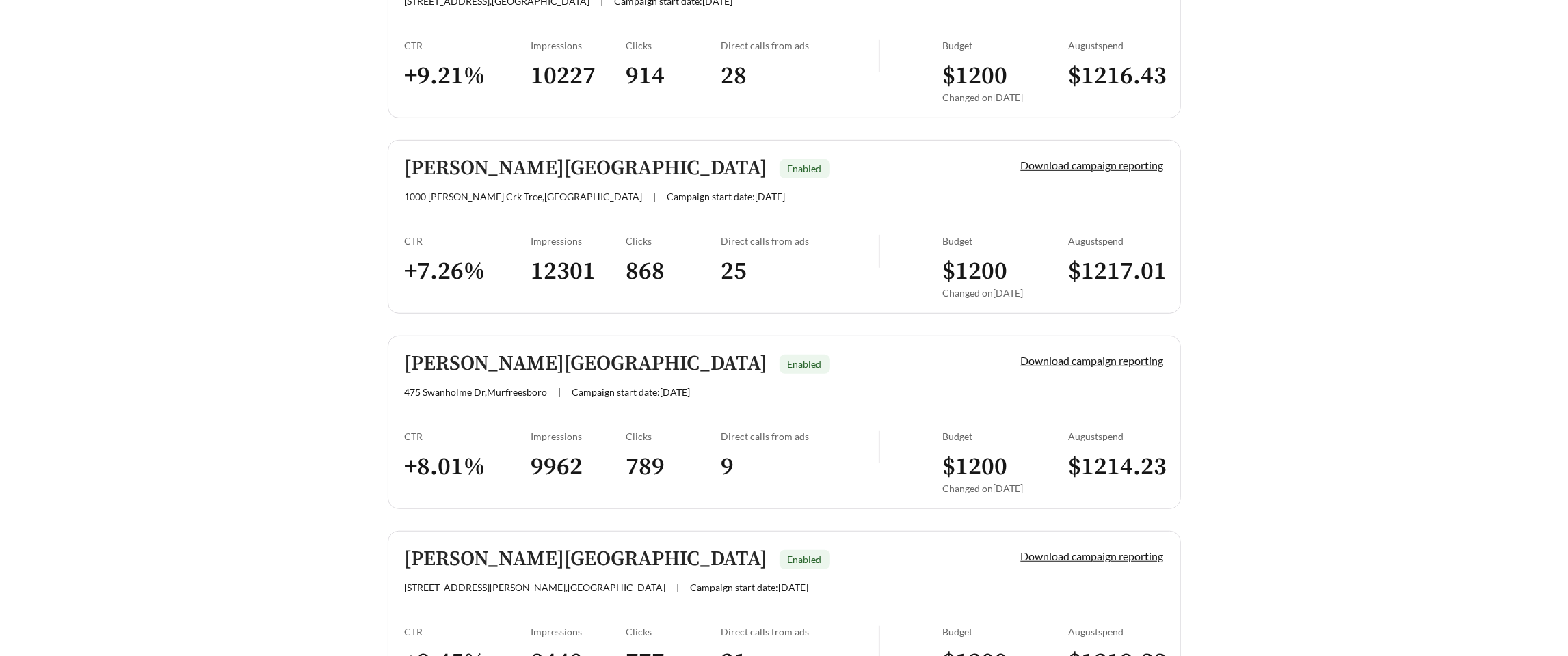
click at [461, 398] on link "Belden Reserve Enabled 475 Swanholme Dr , Murfreesboro | Campaign start date: 2…" at bounding box center [784, 422] width 793 height 173
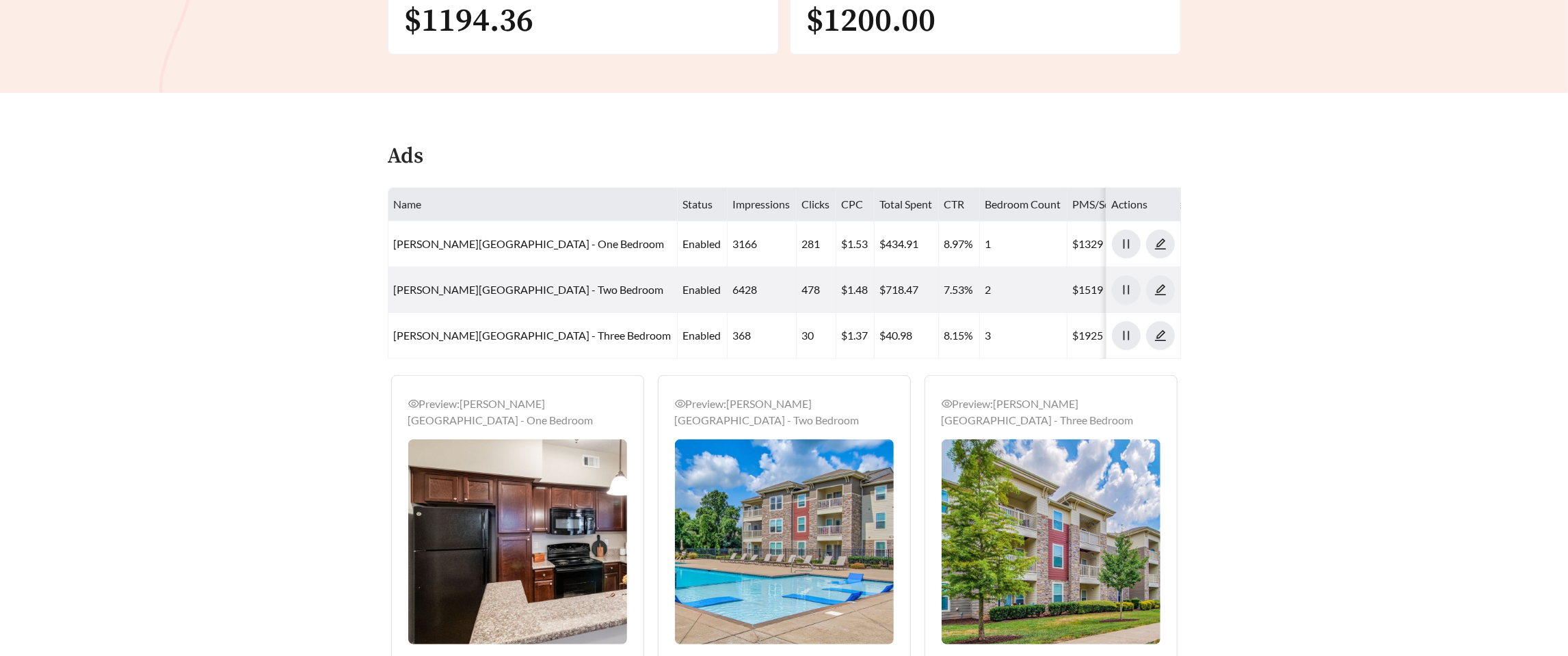
scroll to position [608, 0]
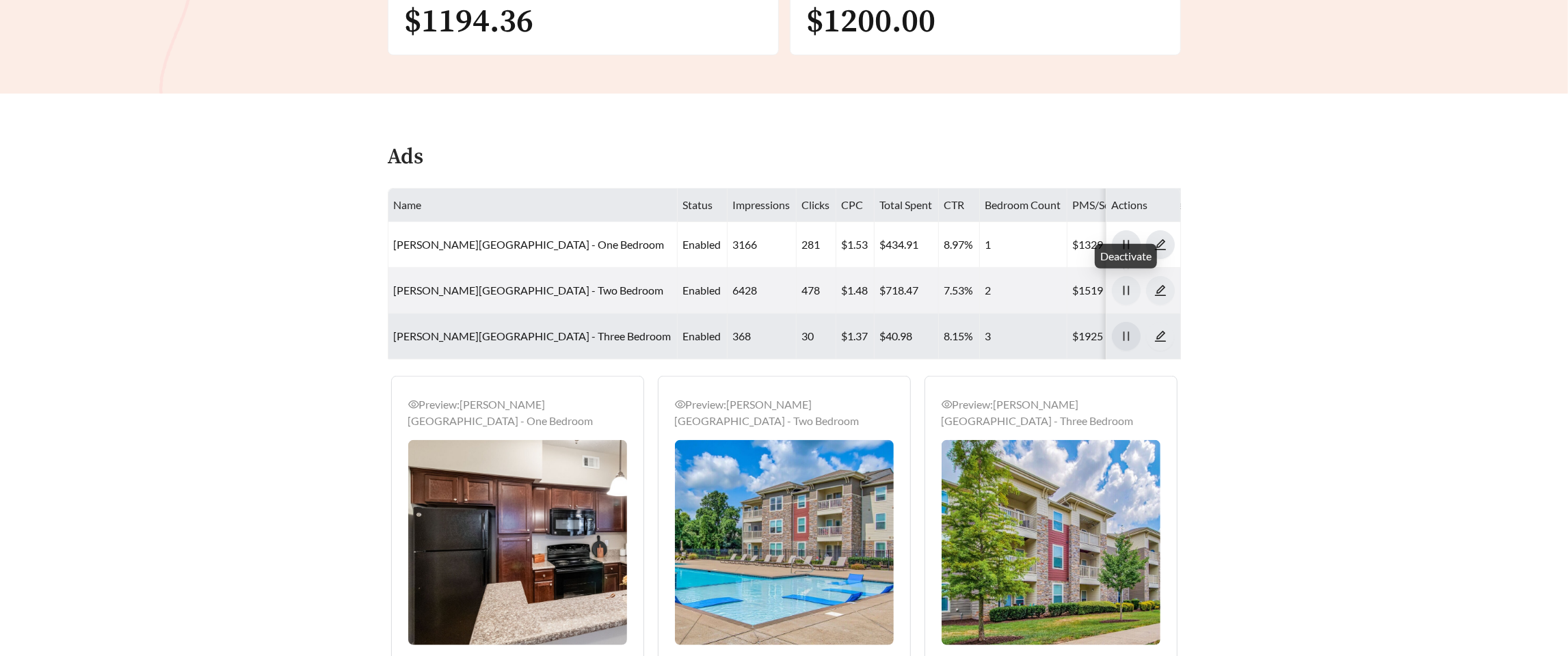
click at [849, 330] on icon "pause" at bounding box center [1126, 336] width 13 height 13
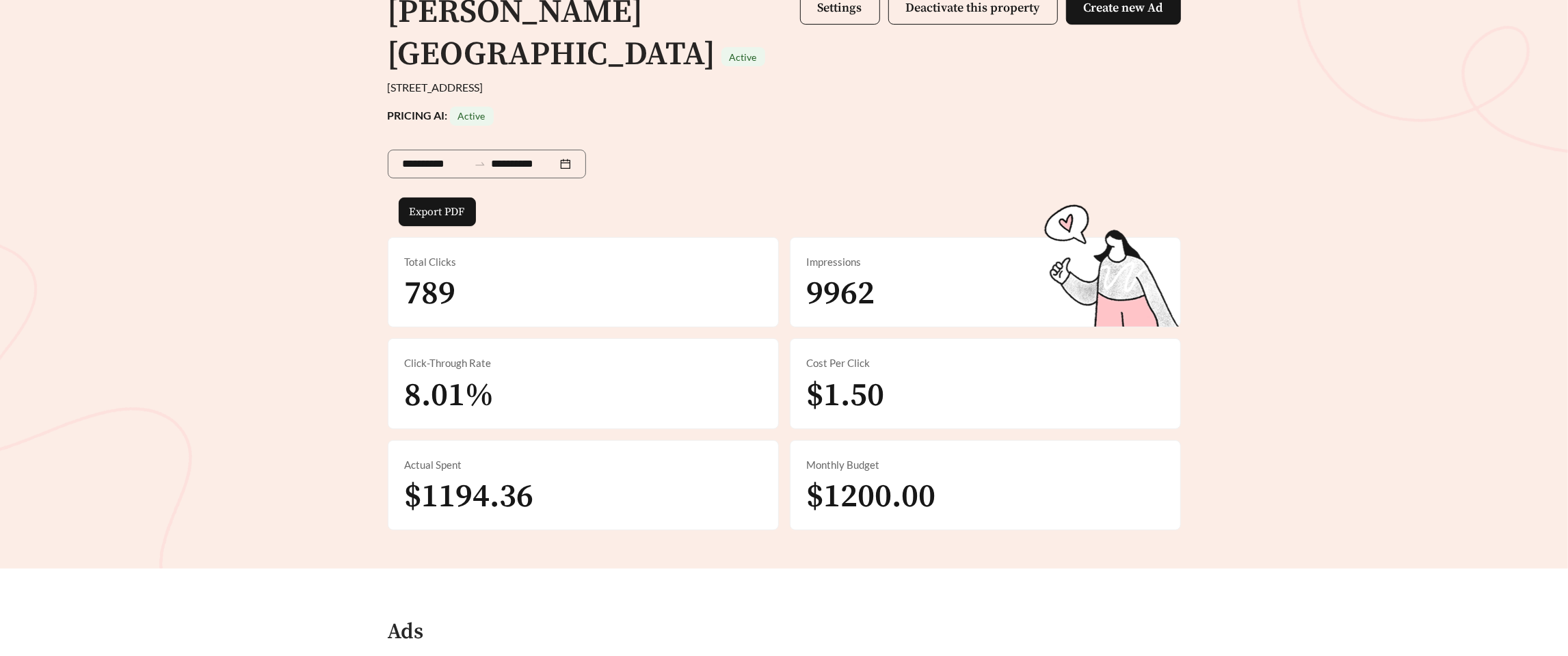
scroll to position [0, 0]
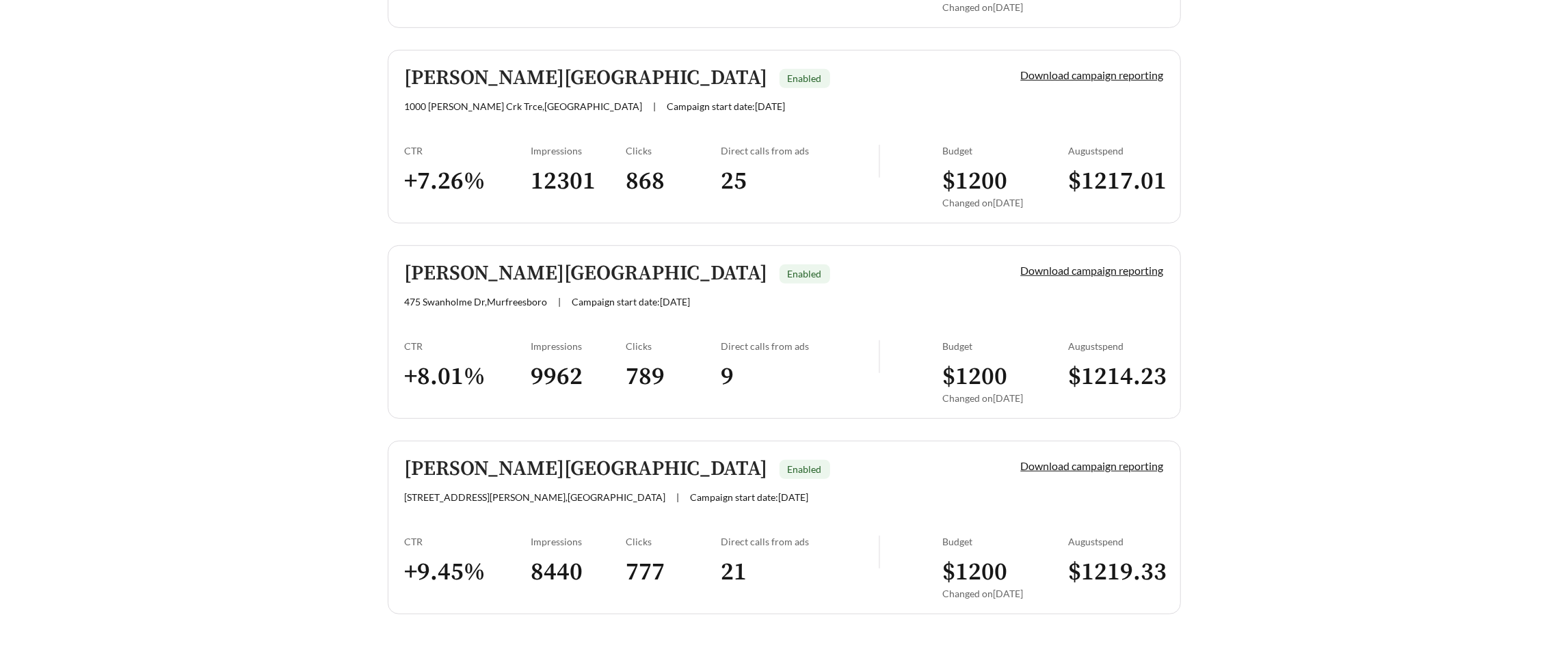
scroll to position [783, 0]
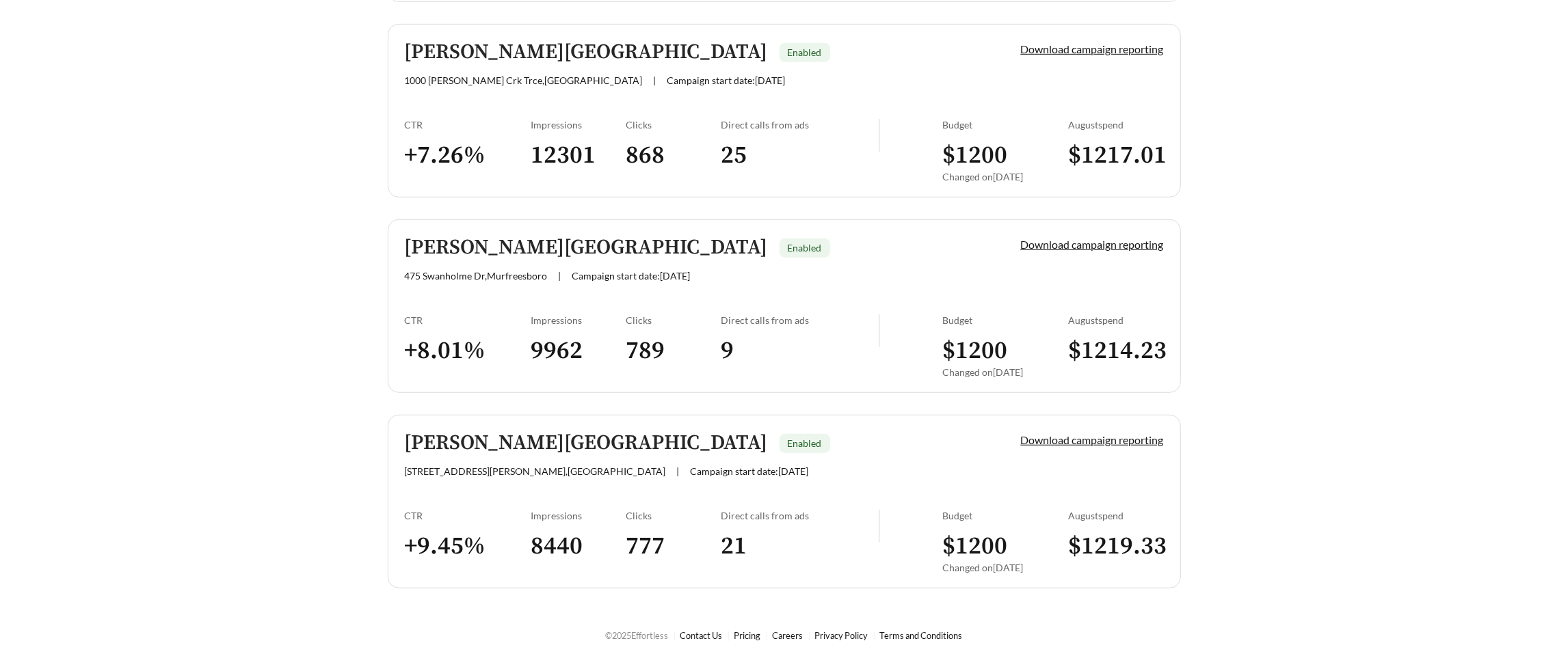
click at [694, 482] on link "Hamilton Station Enabled 100 Hamilton Station Blvd , Lebanon | Campaign start d…" at bounding box center [784, 501] width 793 height 173
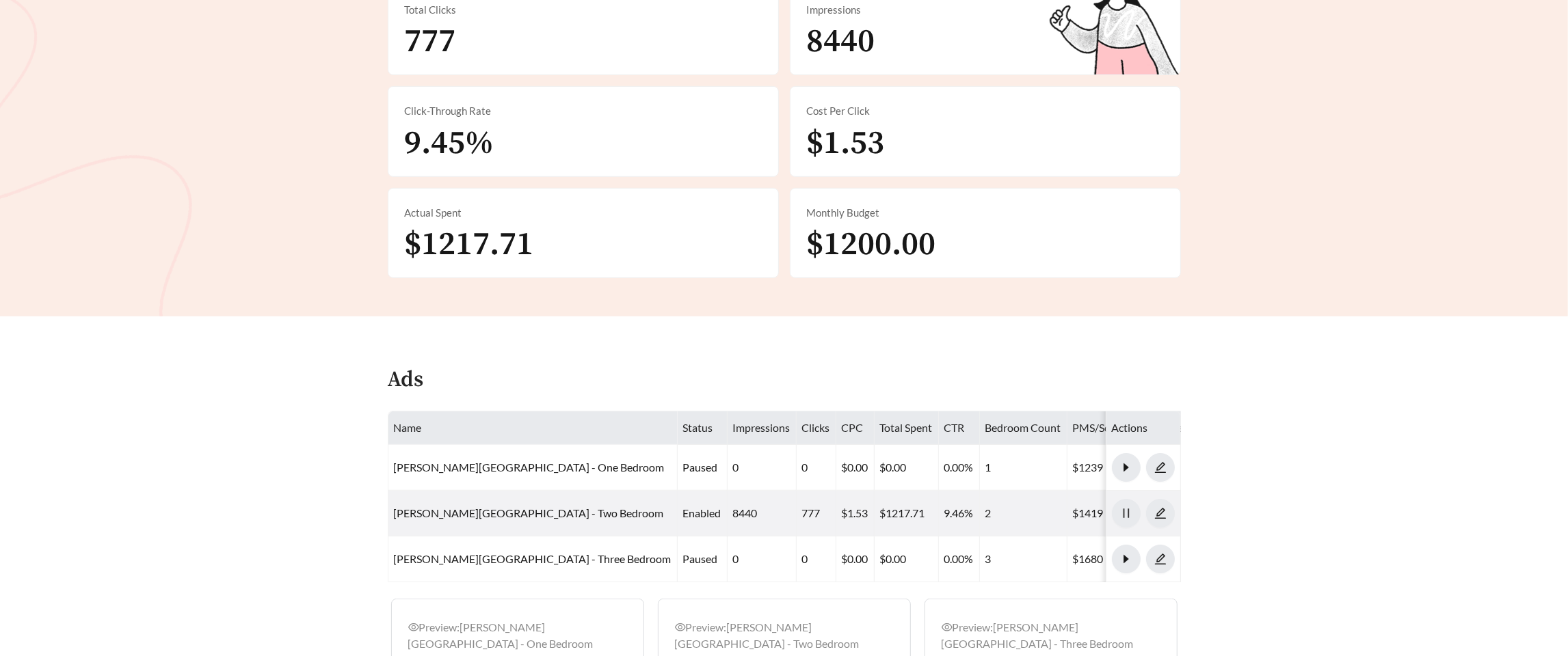
scroll to position [383, 0]
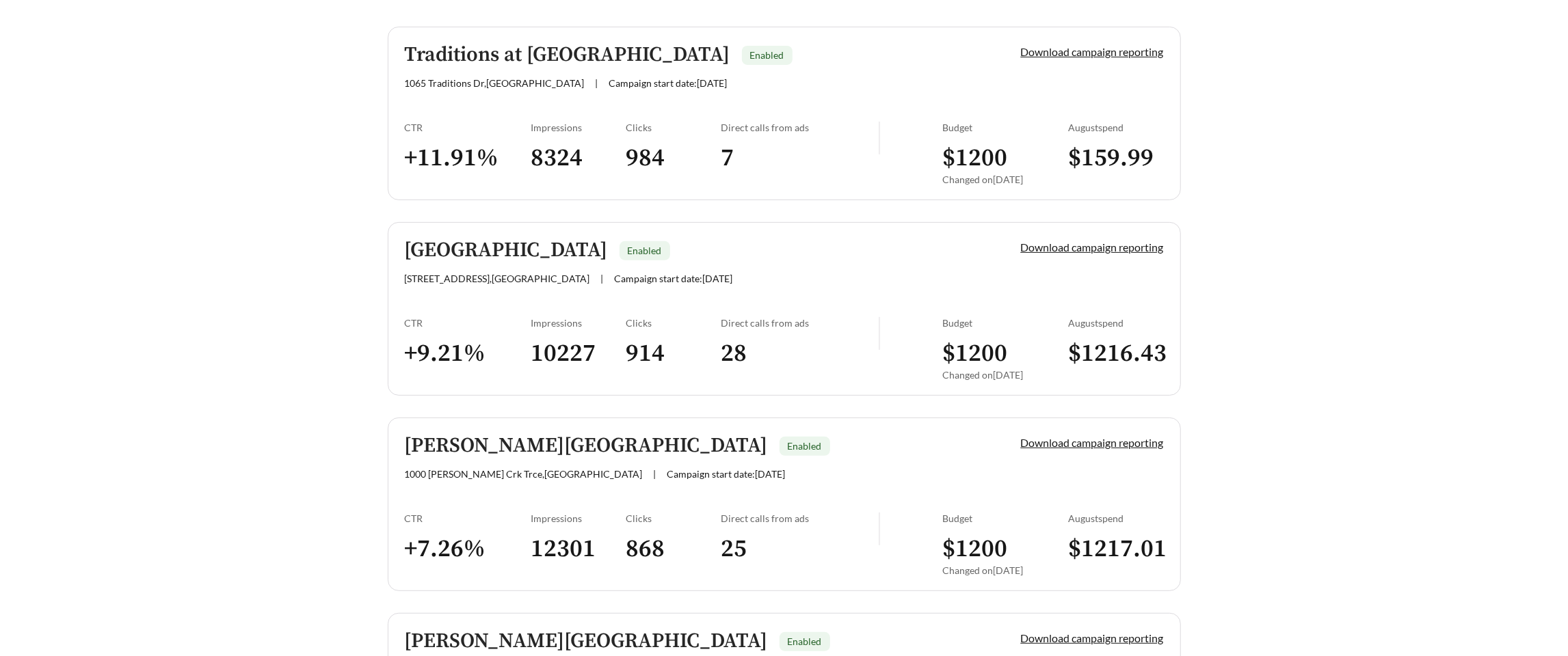
scroll to position [390, 0]
